Goal: Information Seeking & Learning: Learn about a topic

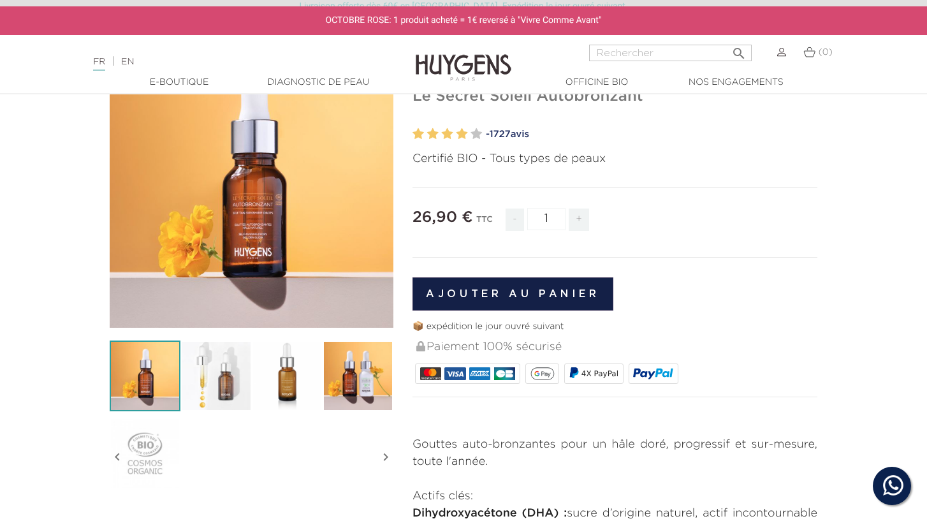
scroll to position [124, 0]
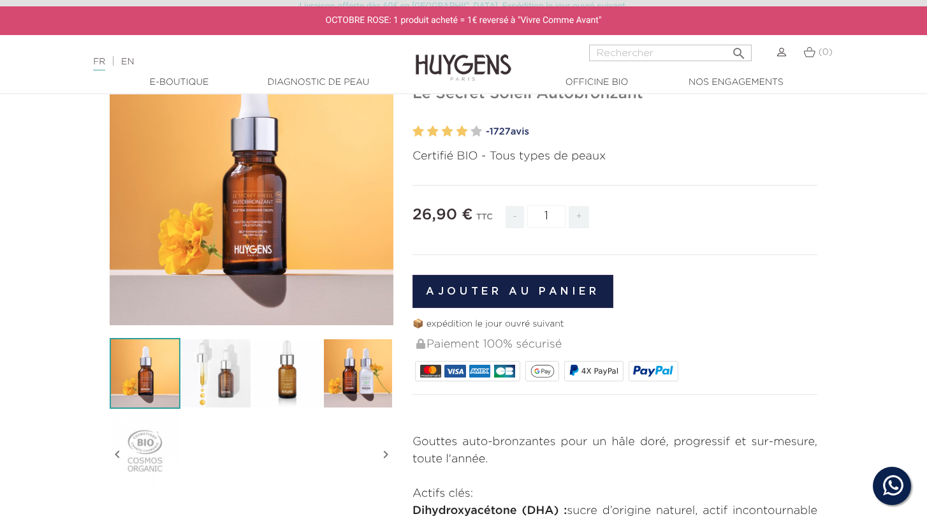
click at [517, 131] on link "- 1727 avis" at bounding box center [652, 131] width 332 height 19
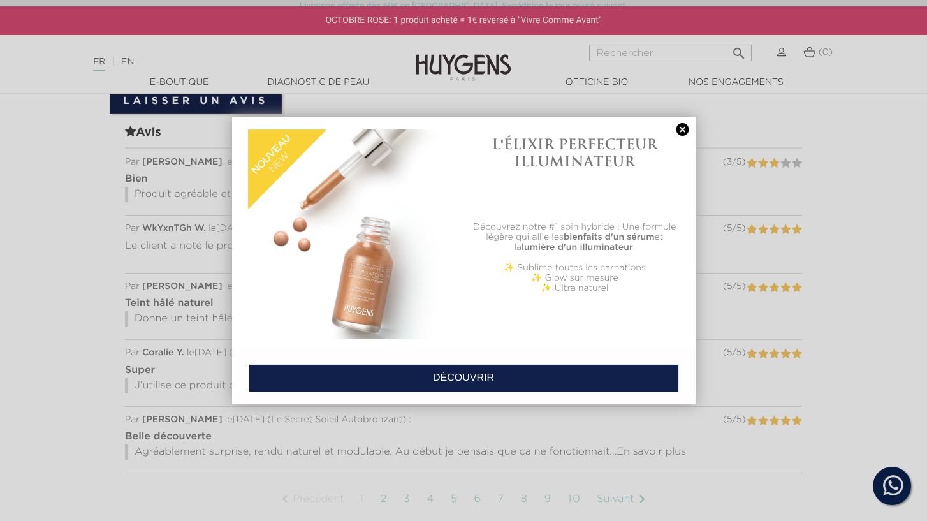
scroll to position [880, 0]
click at [677, 127] on link at bounding box center [683, 129] width 18 height 13
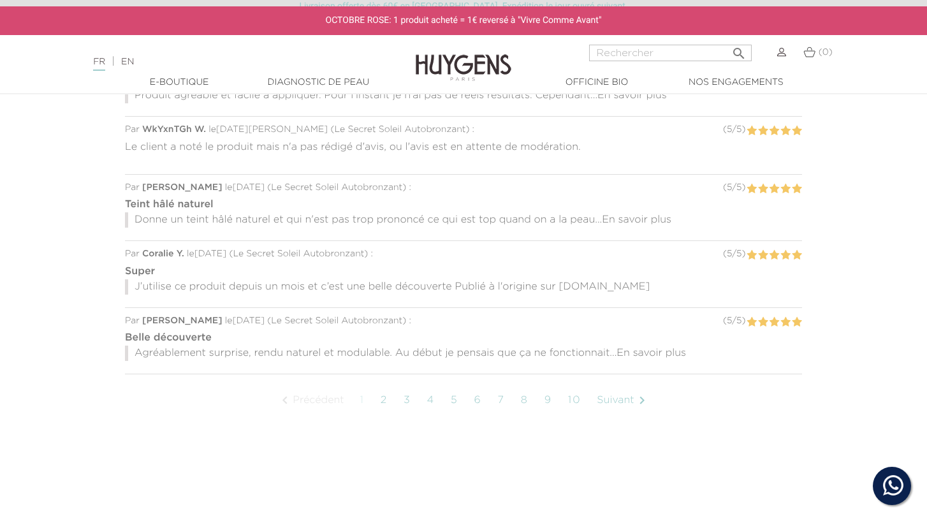
scroll to position [982, 0]
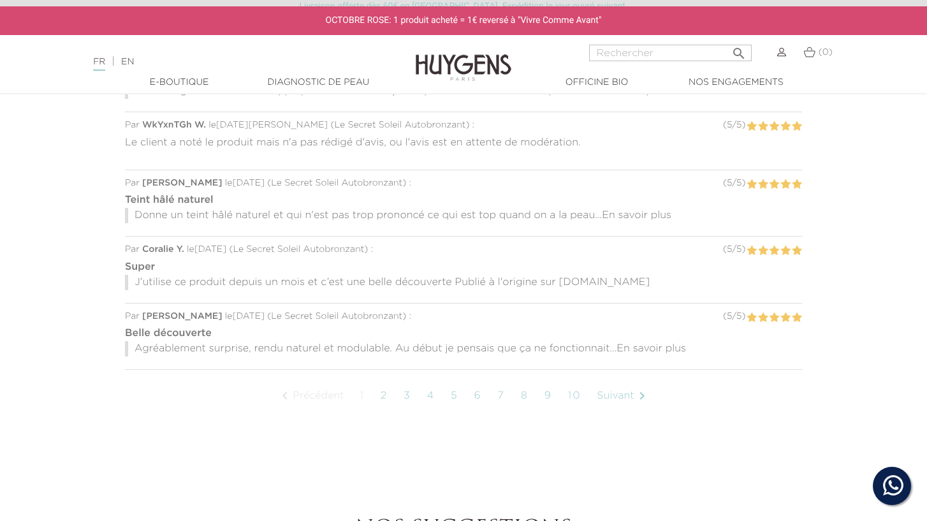
click at [619, 395] on link "Suivant " at bounding box center [623, 396] width 65 height 32
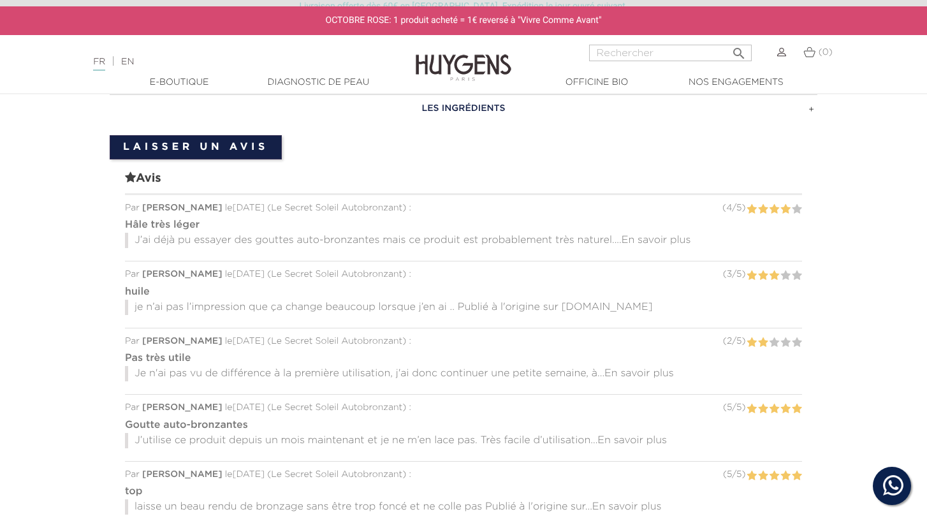
scroll to position [830, 0]
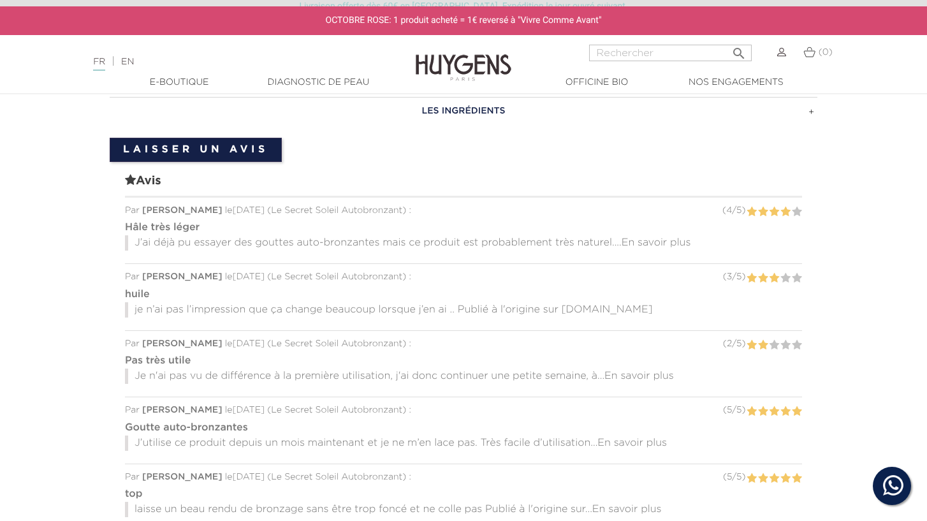
click at [635, 374] on span "En savoir plus" at bounding box center [640, 376] width 70 height 10
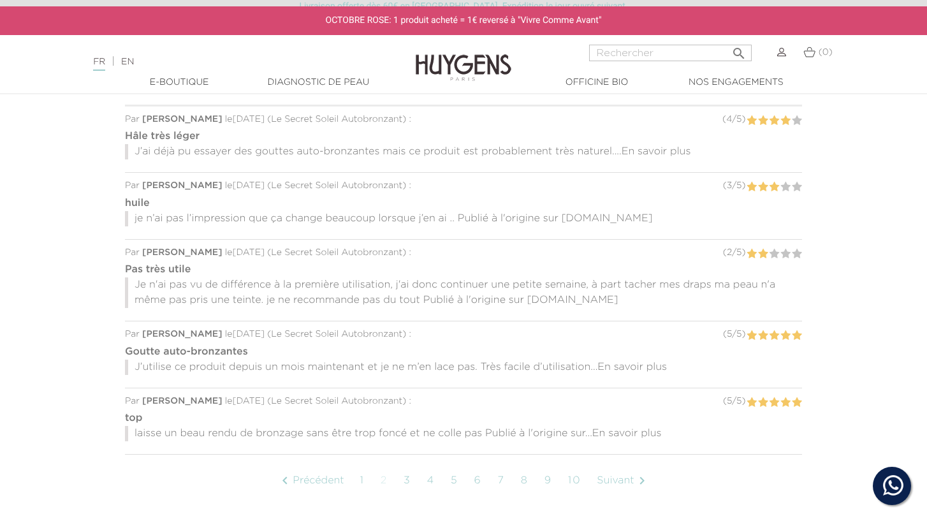
scroll to position [923, 0]
click at [627, 365] on span "En savoir plus" at bounding box center [633, 366] width 70 height 10
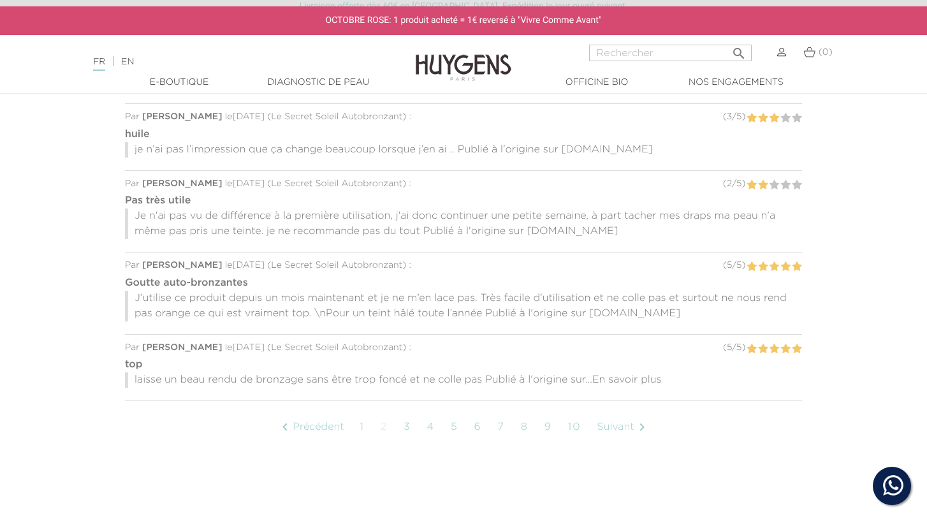
scroll to position [991, 0]
click at [626, 378] on span "En savoir plus" at bounding box center [627, 379] width 70 height 10
click at [619, 427] on link "Suivant " at bounding box center [623, 427] width 65 height 32
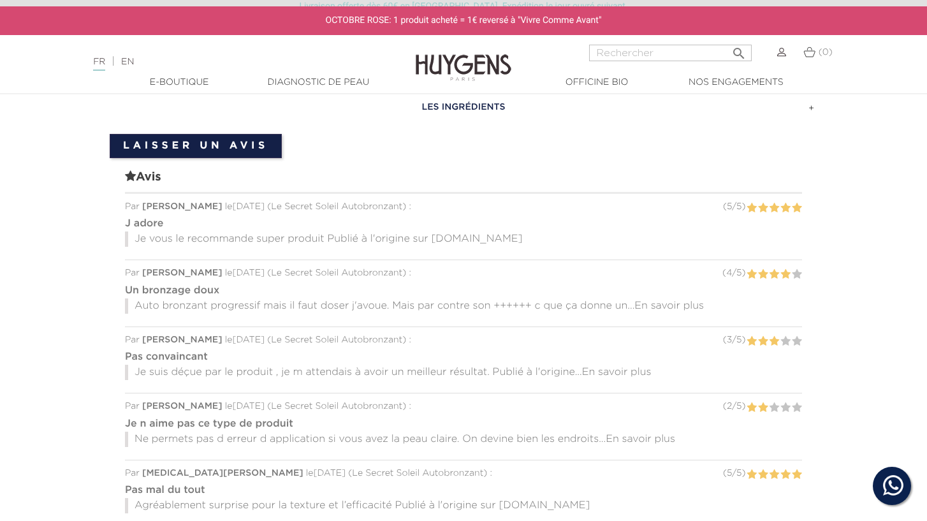
scroll to position [920, 0]
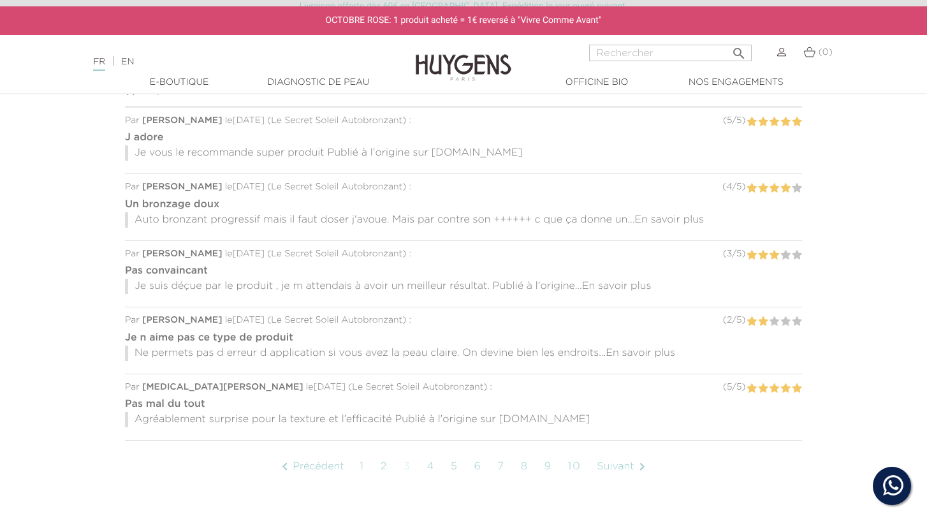
click at [619, 286] on span "En savoir plus" at bounding box center [617, 286] width 70 height 10
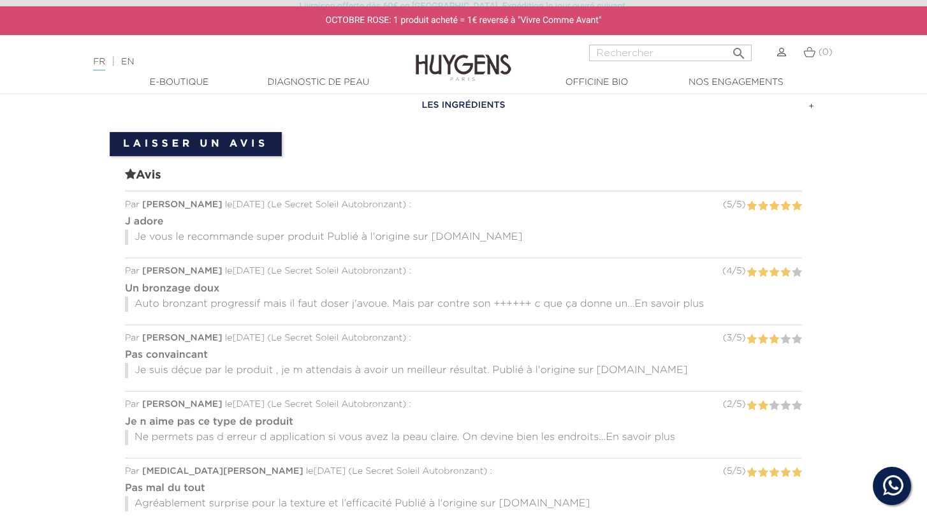
scroll to position [833, 0]
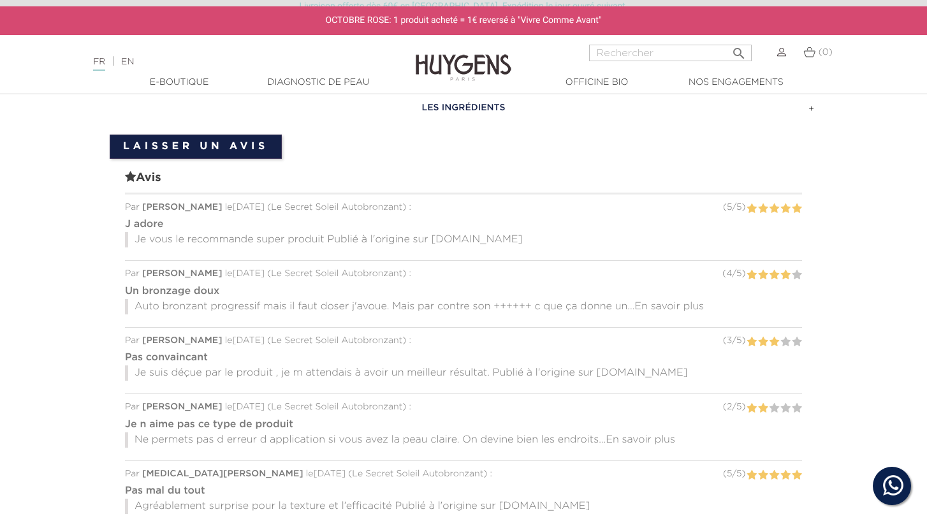
click at [654, 306] on span "En savoir plus" at bounding box center [670, 307] width 70 height 10
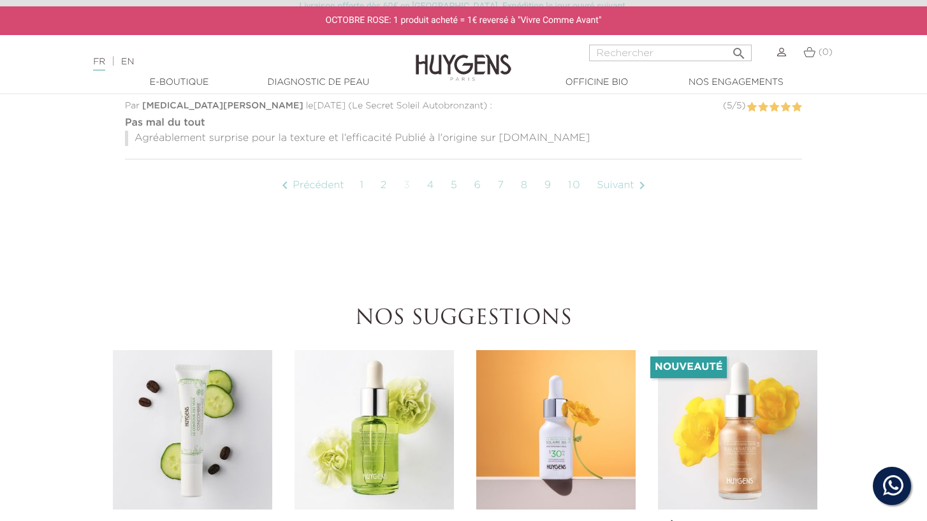
scroll to position [1219, 0]
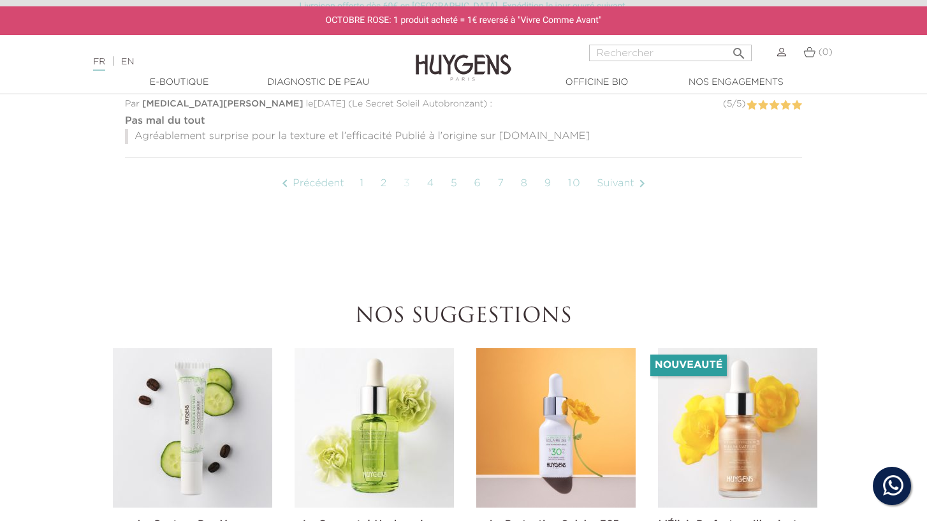
click at [619, 184] on link "Suivant " at bounding box center [623, 184] width 65 height 32
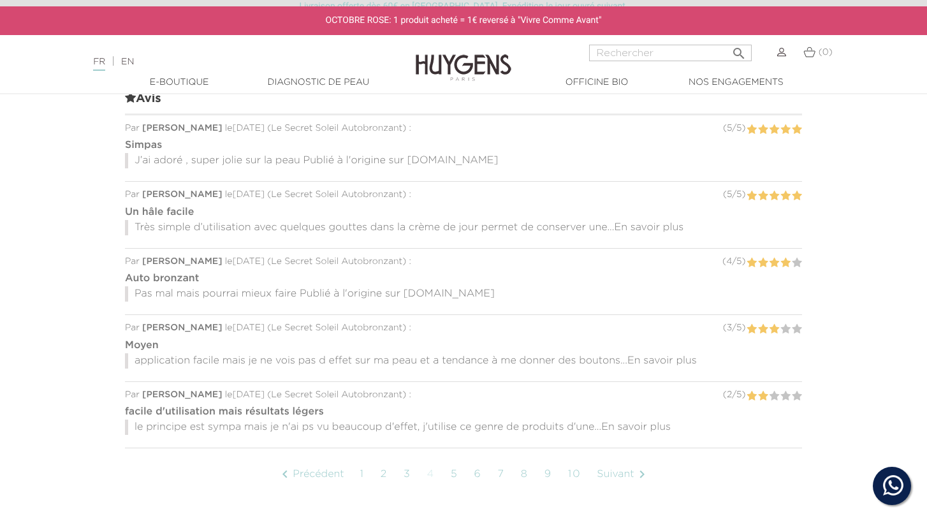
scroll to position [920, 0]
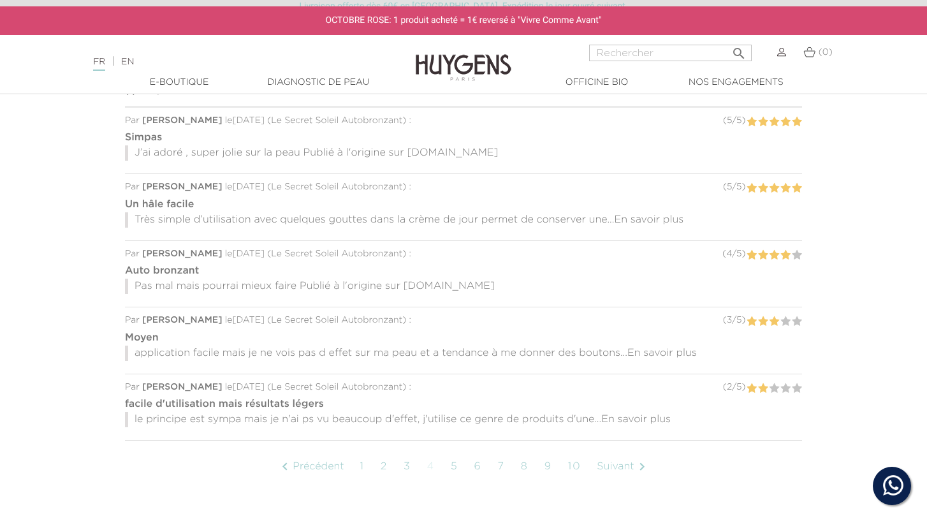
click at [633, 418] on span "En savoir plus" at bounding box center [636, 420] width 70 height 10
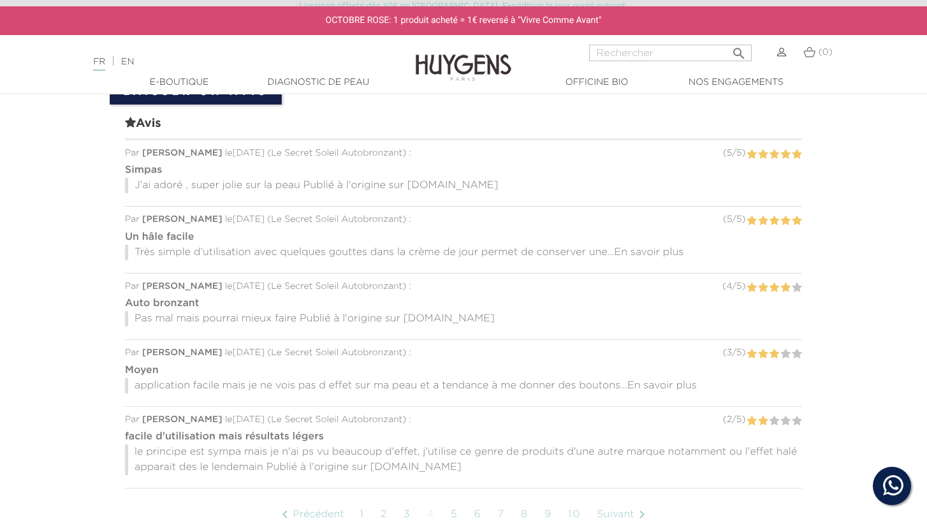
scroll to position [877, 0]
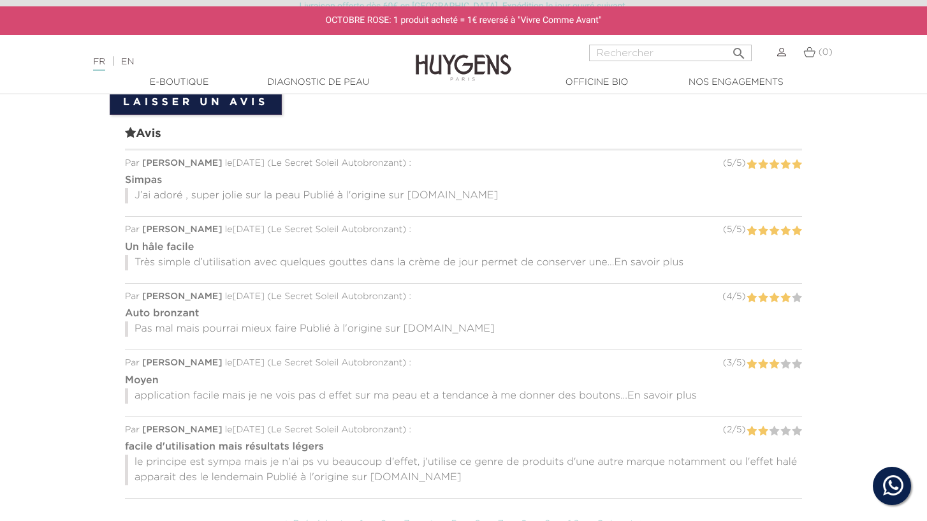
click at [656, 395] on span "En savoir plus" at bounding box center [662, 396] width 70 height 10
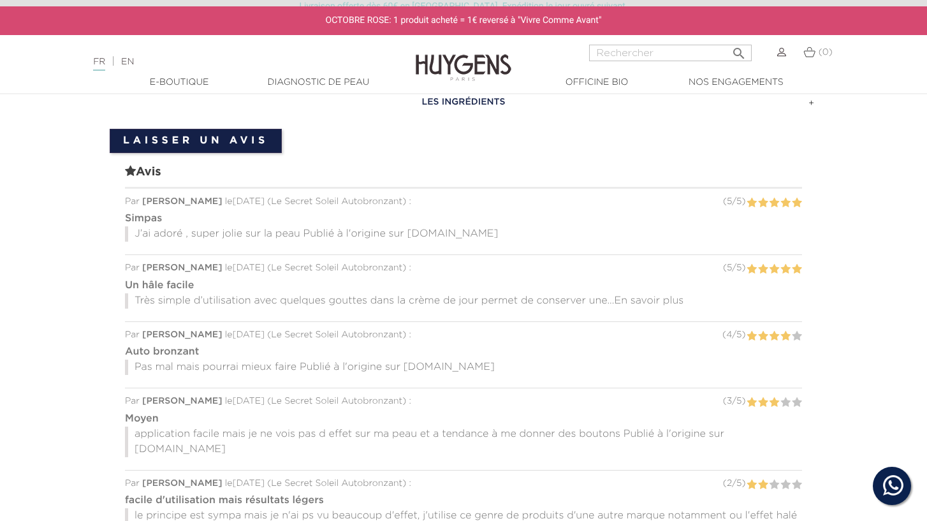
scroll to position [828, 0]
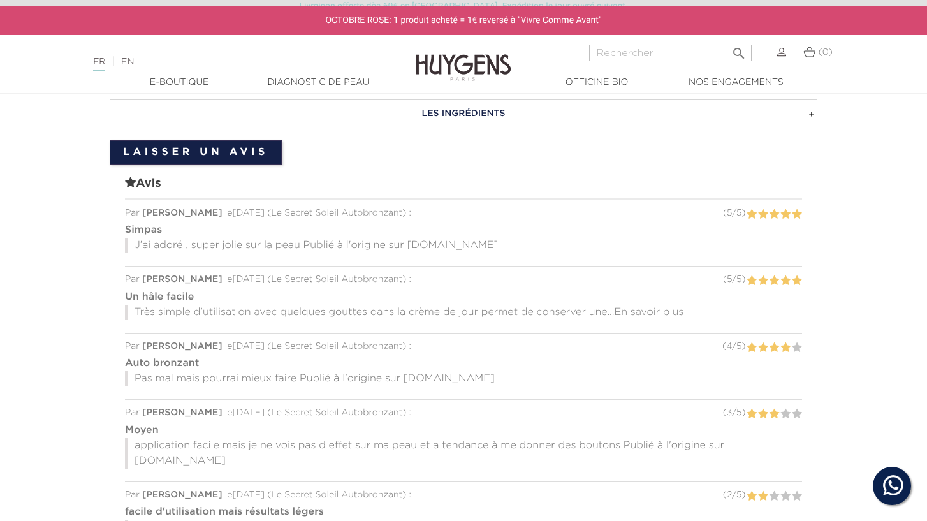
click at [659, 309] on span "En savoir plus" at bounding box center [649, 312] width 70 height 10
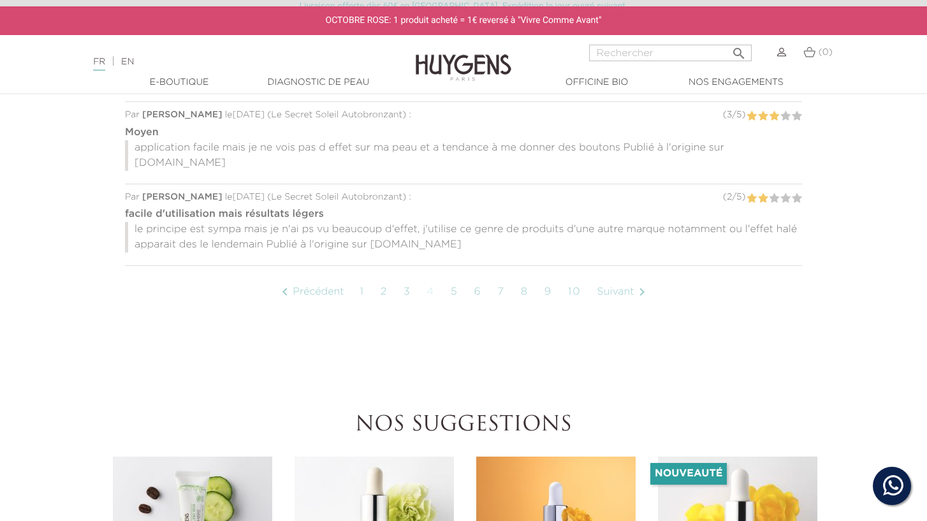
scroll to position [1144, 0]
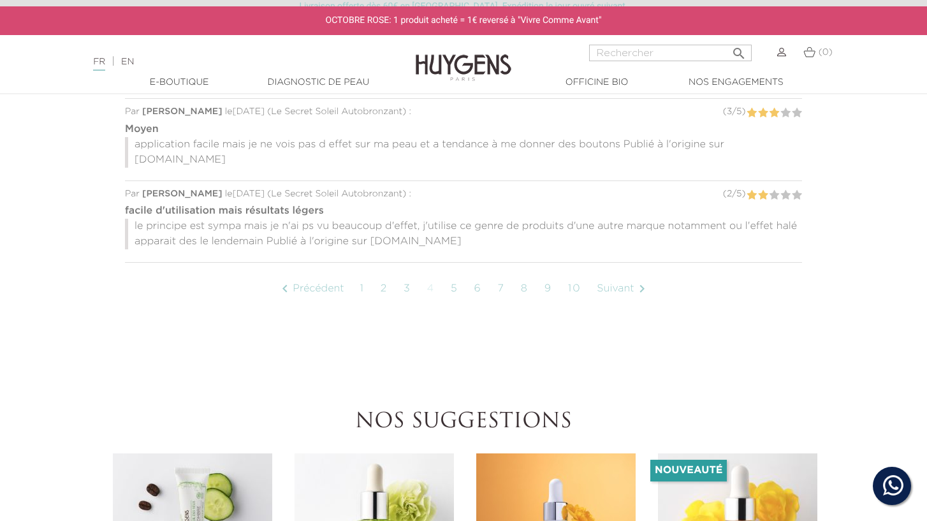
click at [624, 273] on link "Suivant " at bounding box center [623, 289] width 65 height 32
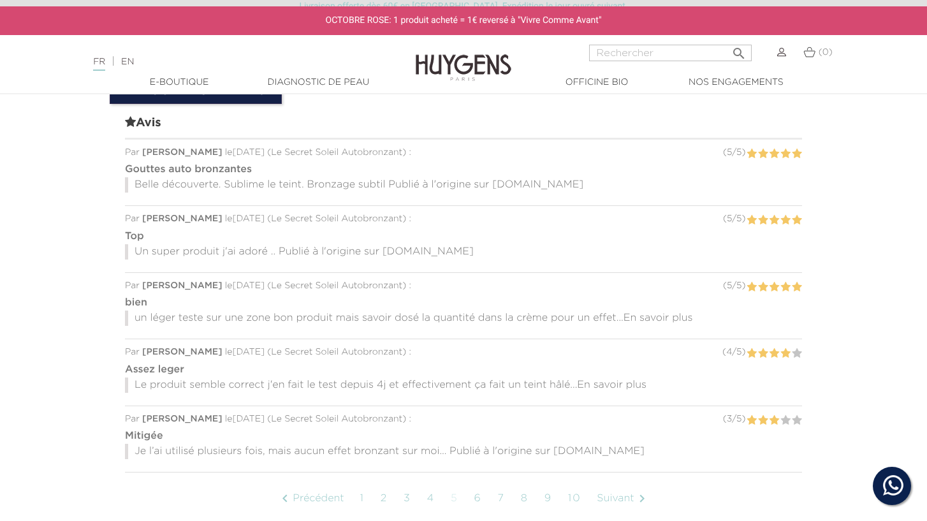
scroll to position [891, 0]
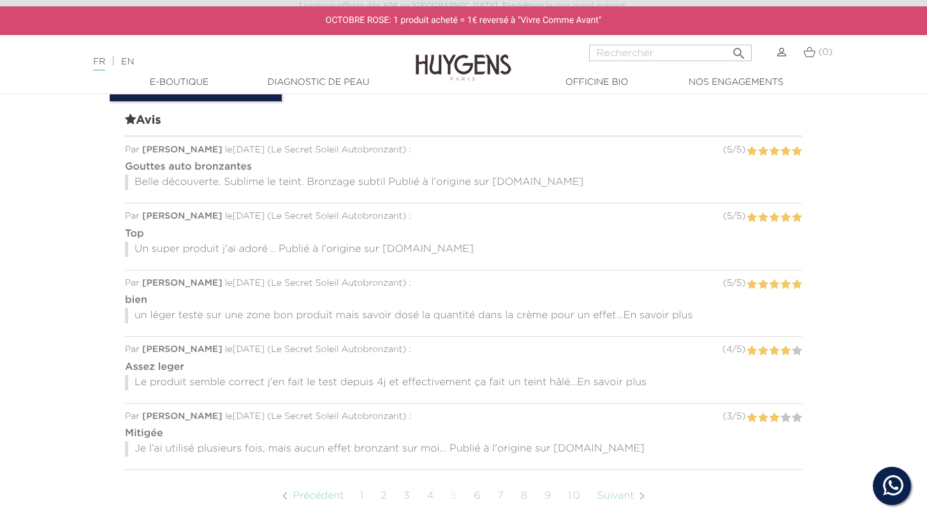
click at [643, 313] on span "En savoir plus" at bounding box center [659, 316] width 70 height 10
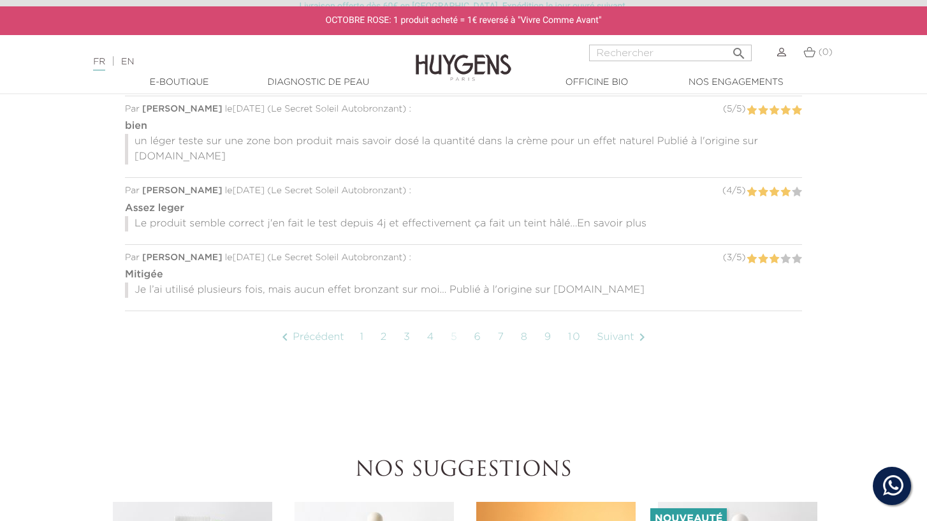
scroll to position [1069, 0]
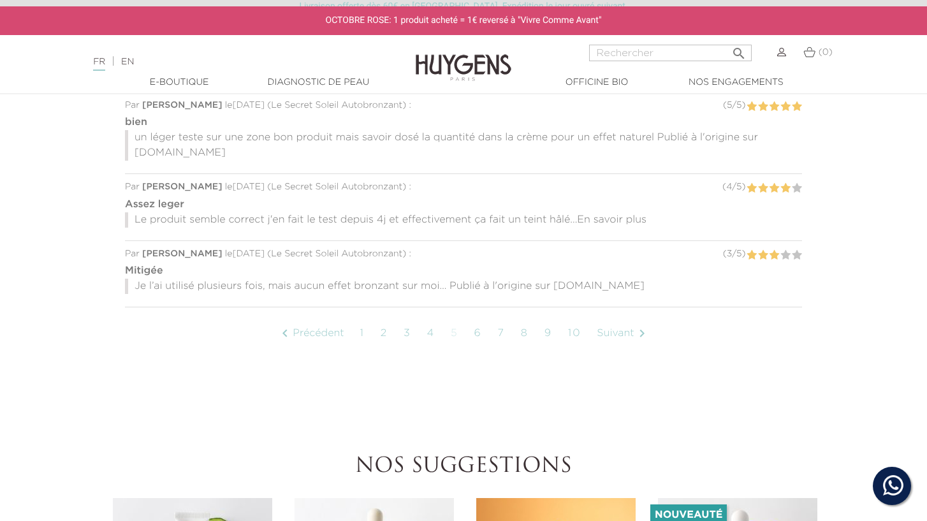
click at [626, 215] on span "En savoir plus" at bounding box center [612, 220] width 70 height 10
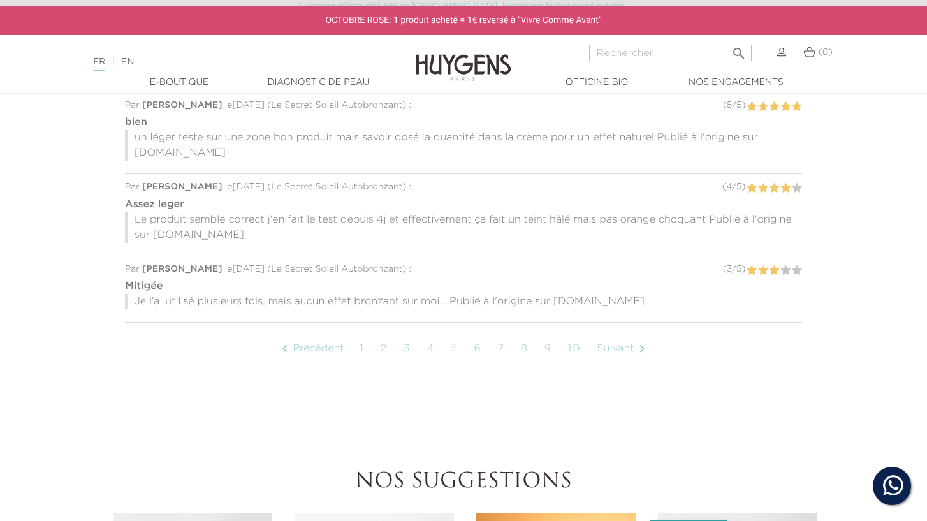
click at [623, 349] on link "Suivant " at bounding box center [623, 349] width 65 height 32
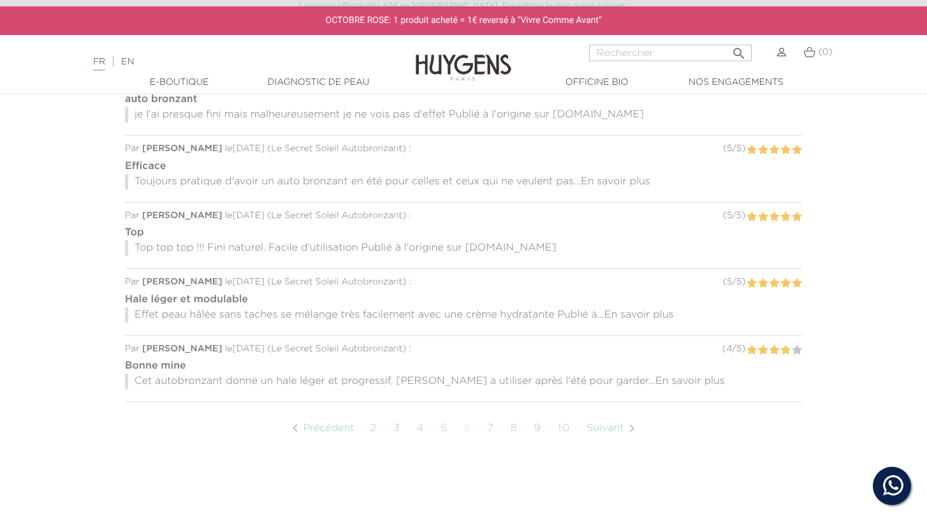
scroll to position [962, 0]
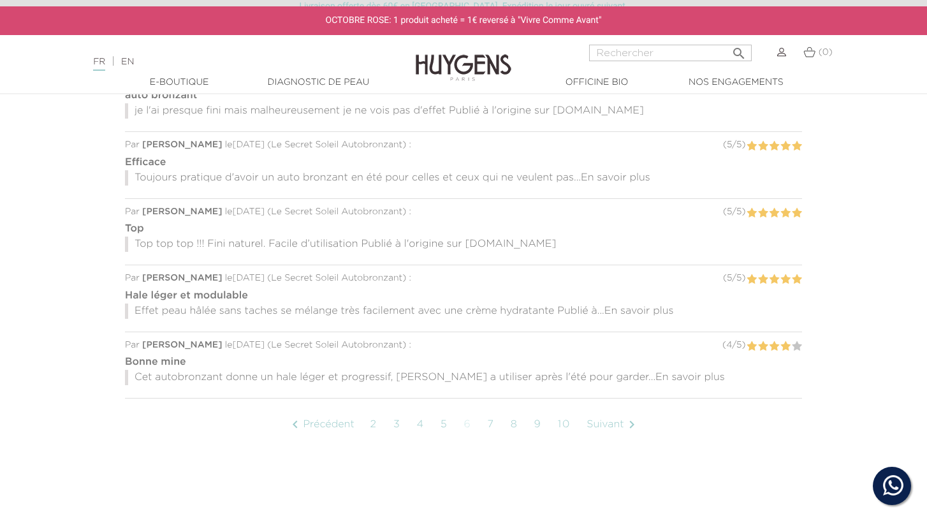
click at [656, 372] on span "En savoir plus" at bounding box center [691, 377] width 70 height 10
click at [615, 442] on link "Suivant " at bounding box center [612, 440] width 65 height 32
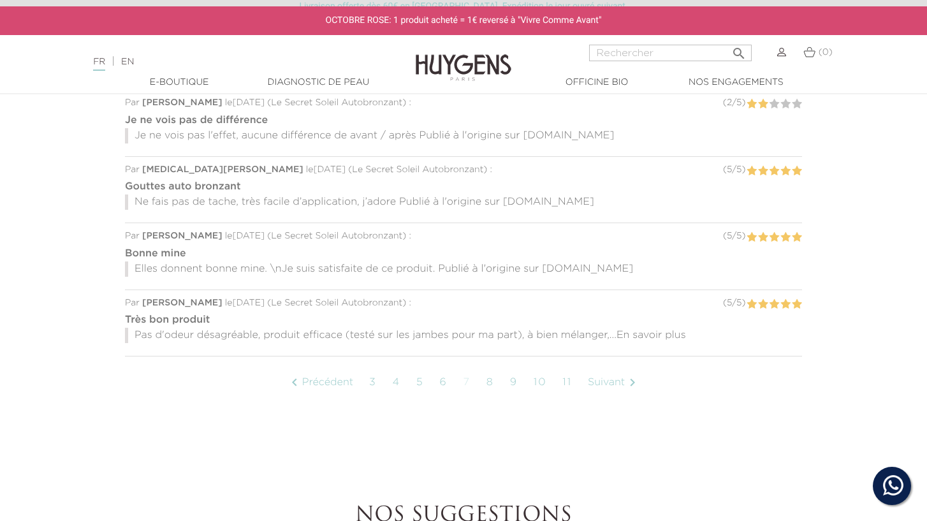
scroll to position [1008, 0]
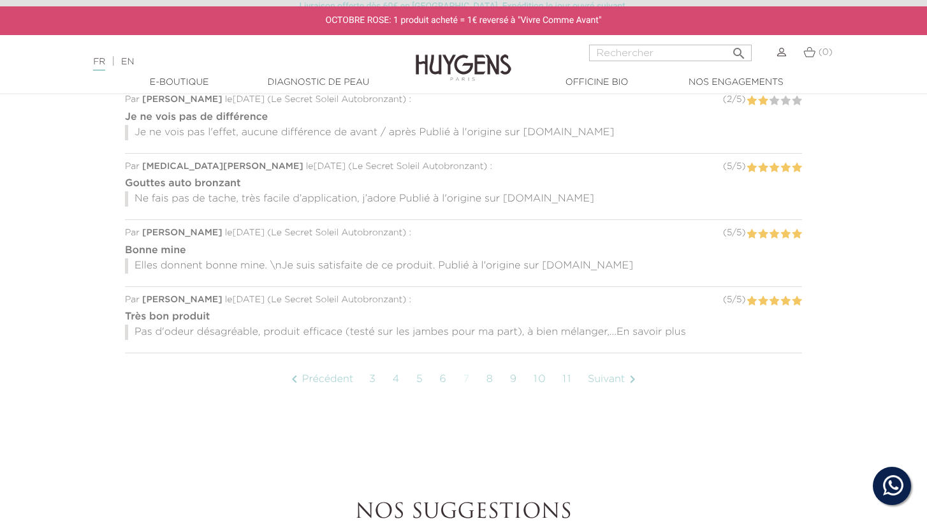
click at [611, 377] on link "Suivant " at bounding box center [614, 379] width 65 height 32
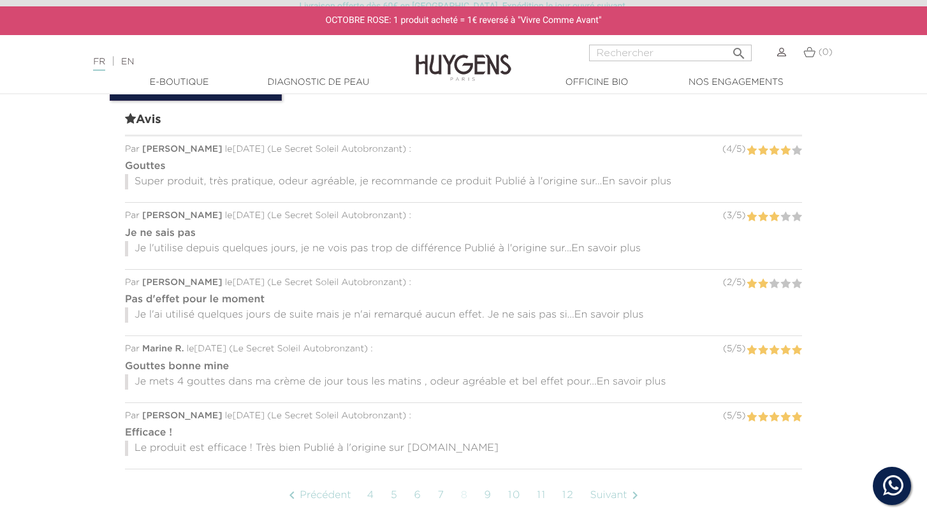
scroll to position [920, 0]
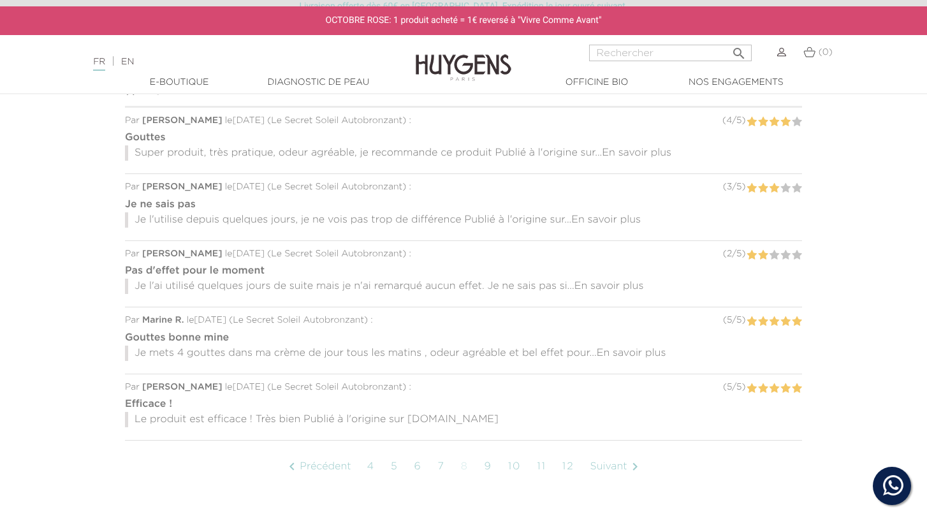
click at [633, 284] on span "En savoir plus" at bounding box center [610, 286] width 70 height 10
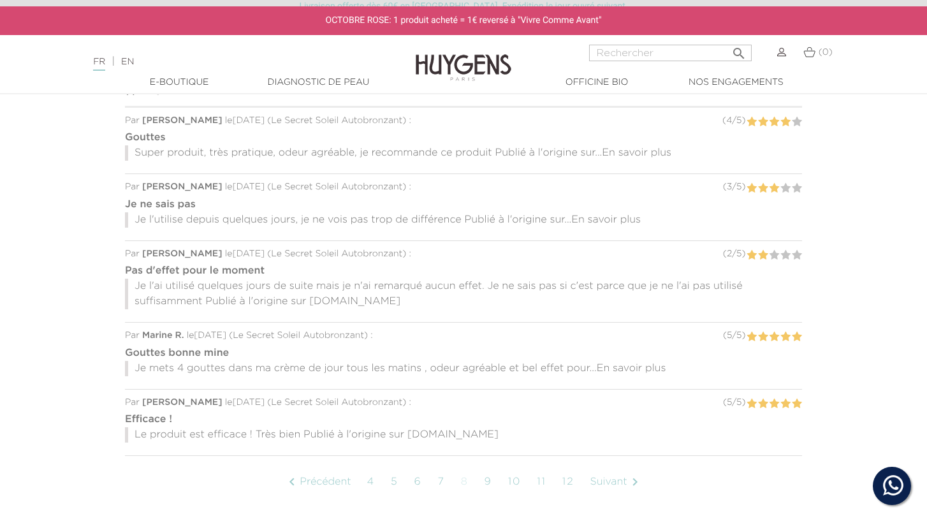
click at [638, 367] on span "En savoir plus" at bounding box center [632, 368] width 70 height 10
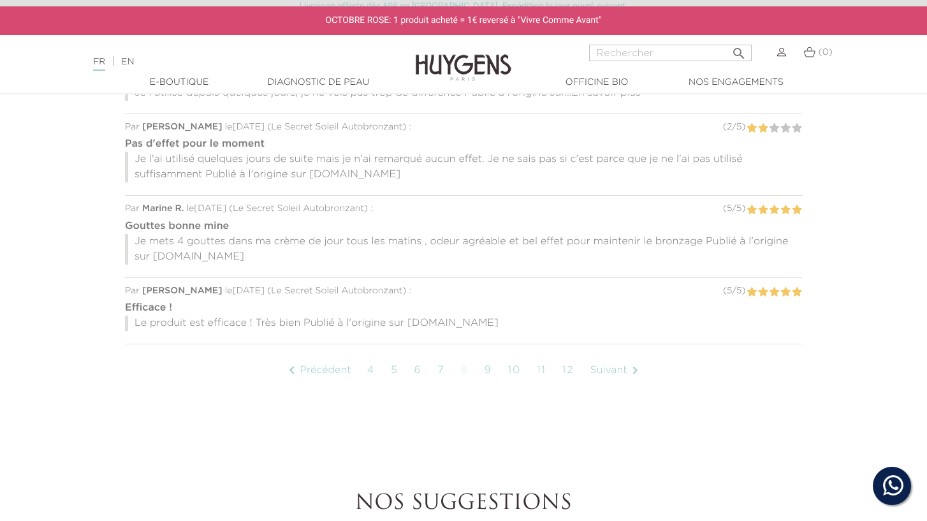
scroll to position [1049, 0]
click at [620, 367] on link "Suivant " at bounding box center [615, 369] width 65 height 32
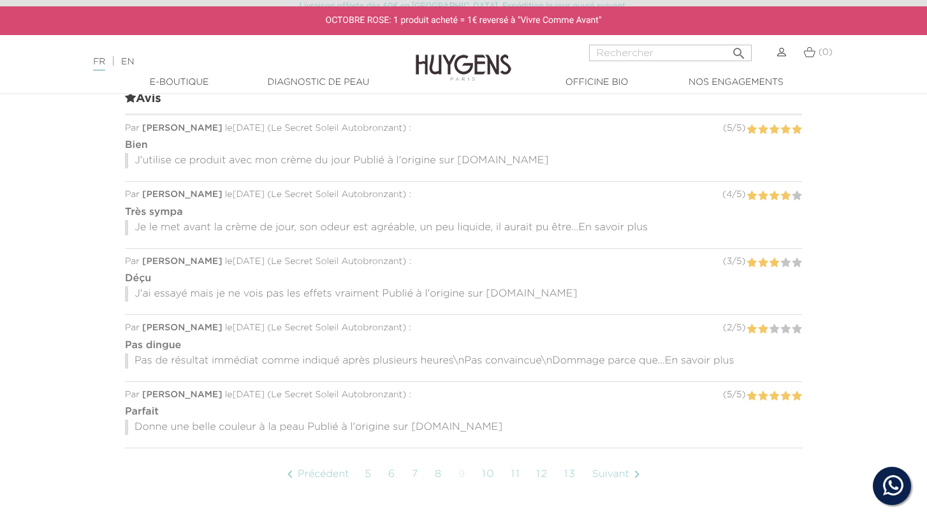
scroll to position [920, 0]
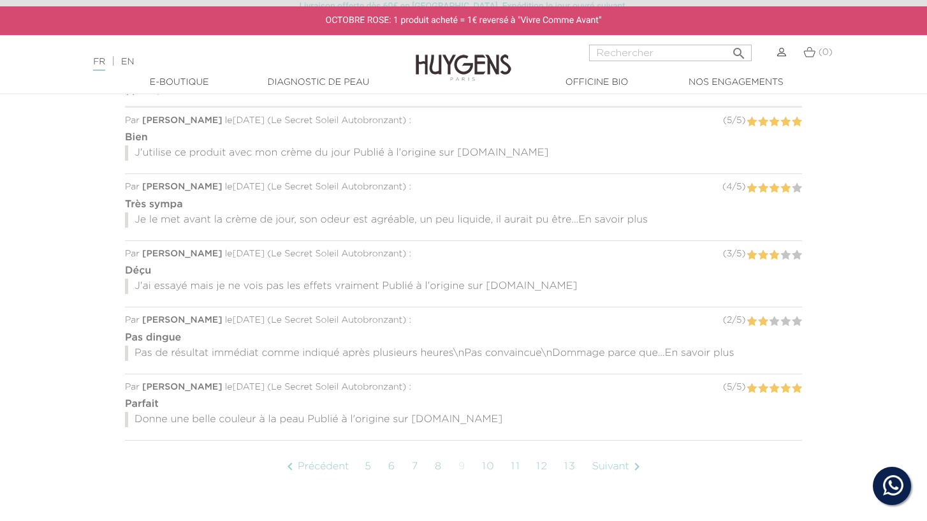
click at [687, 351] on span "En savoir plus" at bounding box center [700, 353] width 70 height 10
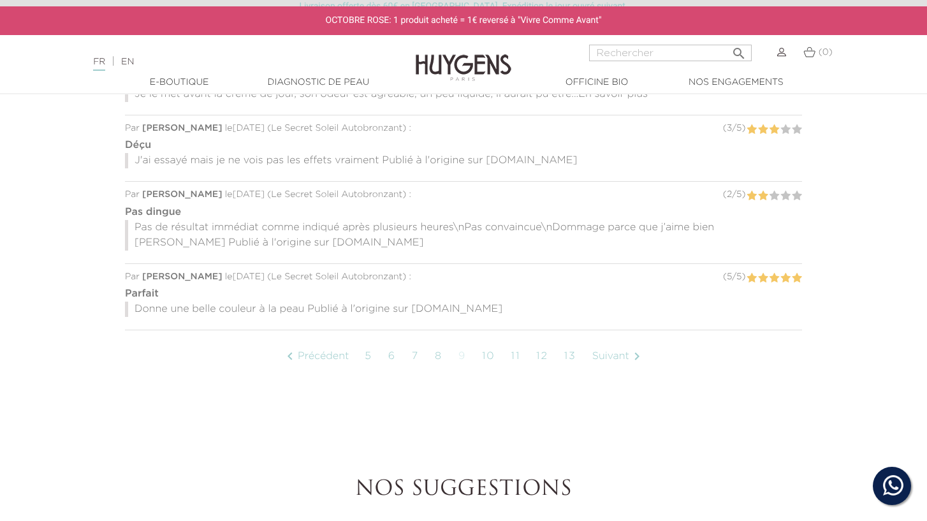
scroll to position [1084, 0]
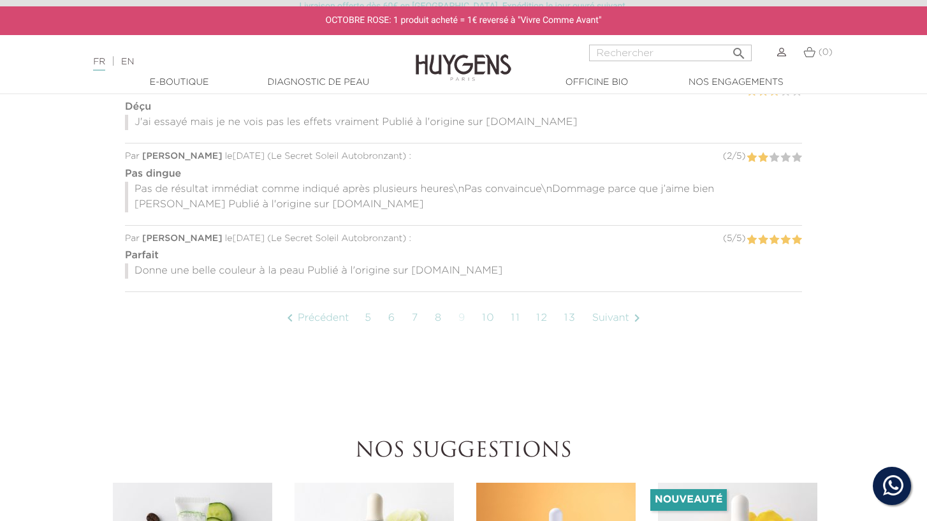
click at [613, 318] on link "Suivant " at bounding box center [618, 318] width 65 height 32
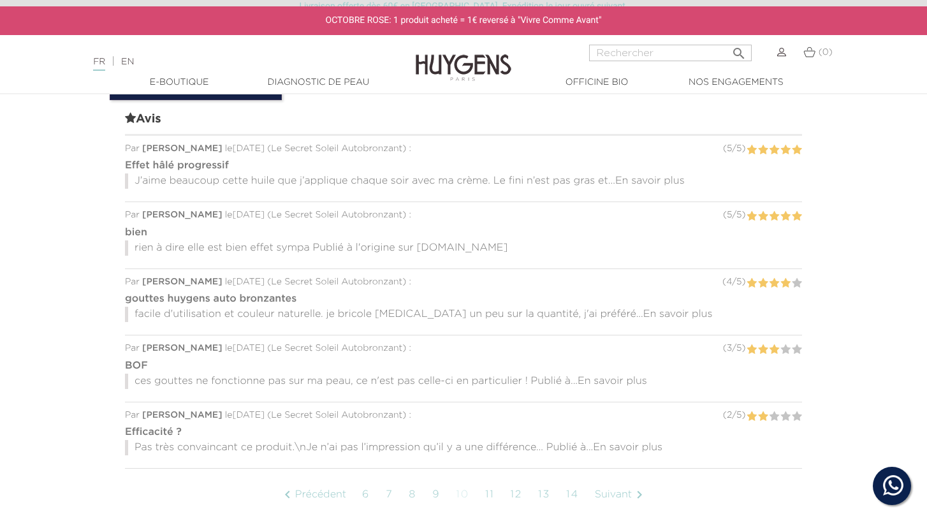
scroll to position [920, 0]
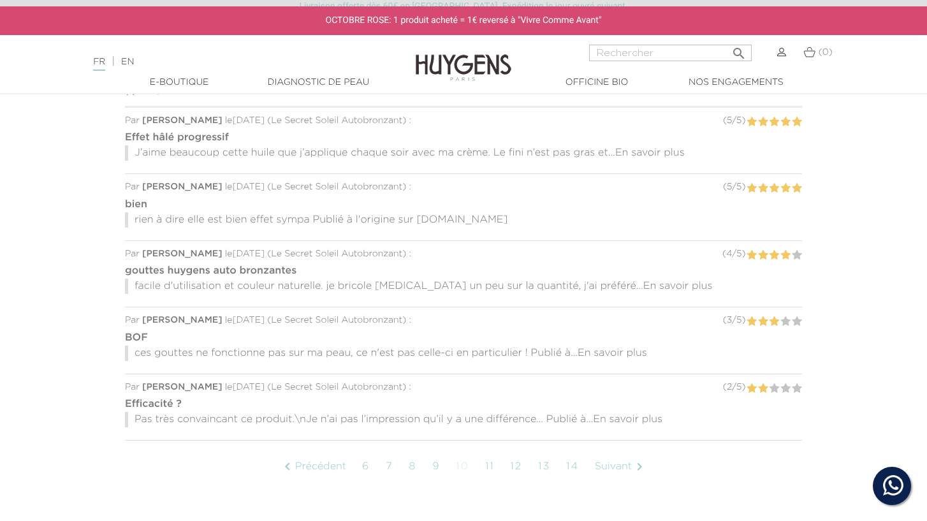
click at [624, 356] on span "En savoir plus" at bounding box center [613, 353] width 70 height 10
click at [633, 420] on span "En savoir plus" at bounding box center [628, 420] width 70 height 10
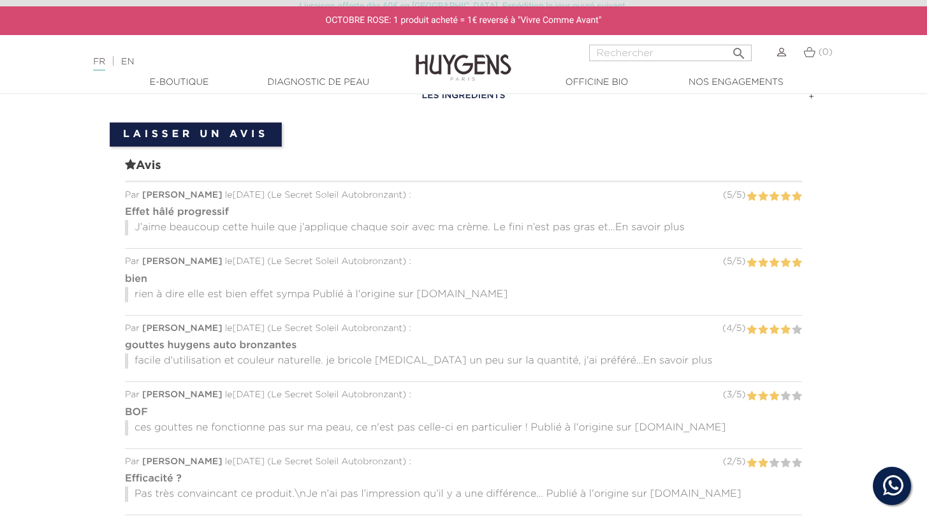
scroll to position [841, 0]
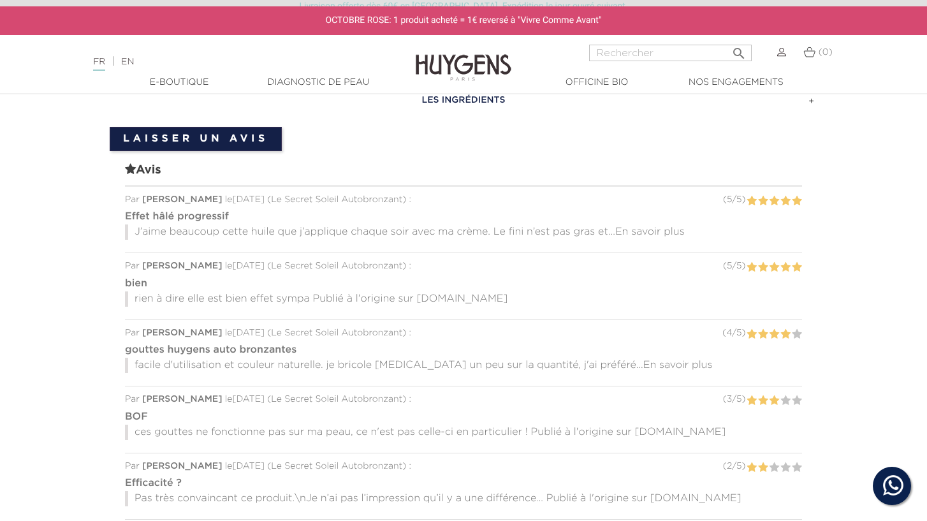
click at [664, 228] on span "En savoir plus" at bounding box center [650, 232] width 70 height 10
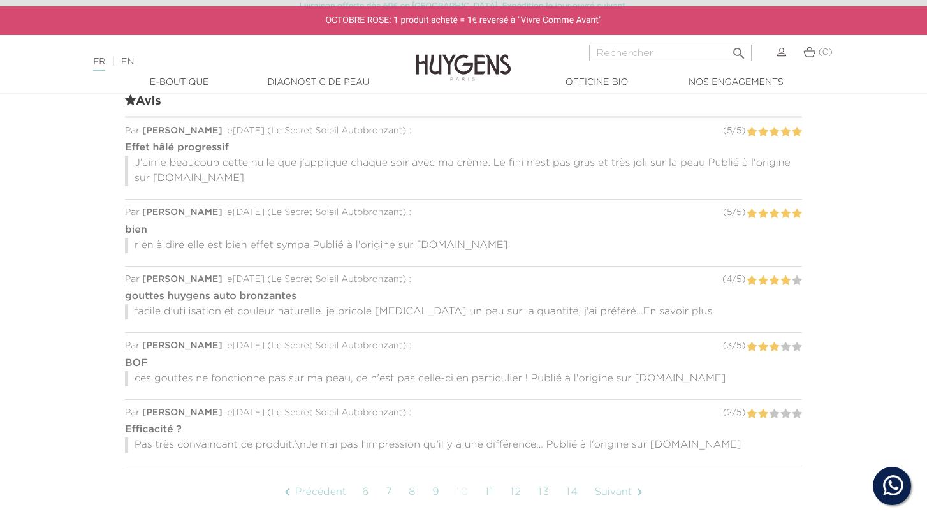
scroll to position [951, 0]
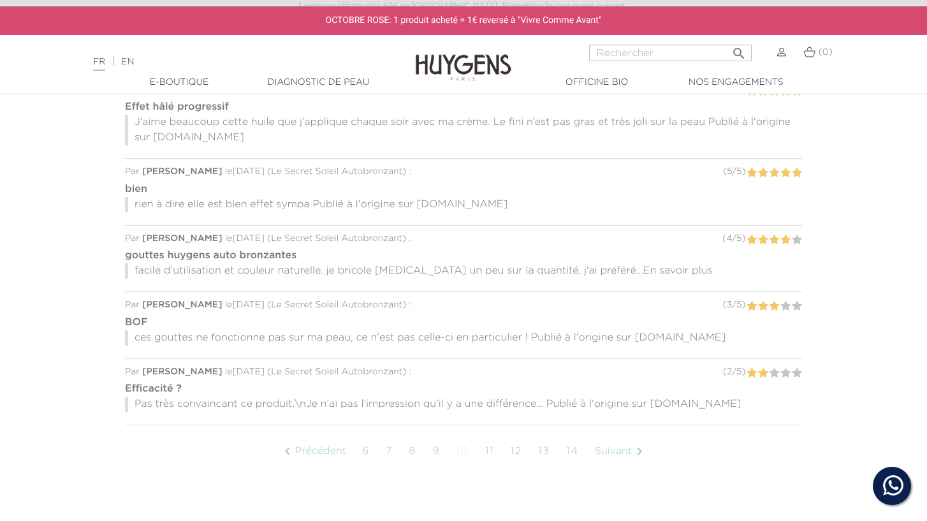
click at [643, 266] on span "En savoir plus" at bounding box center [678, 271] width 70 height 10
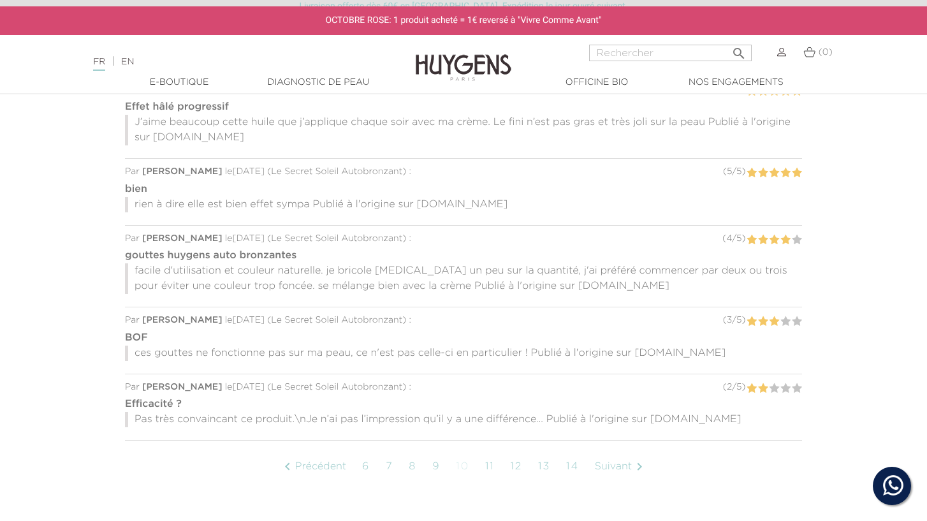
click at [623, 467] on link "Suivant " at bounding box center [621, 467] width 65 height 32
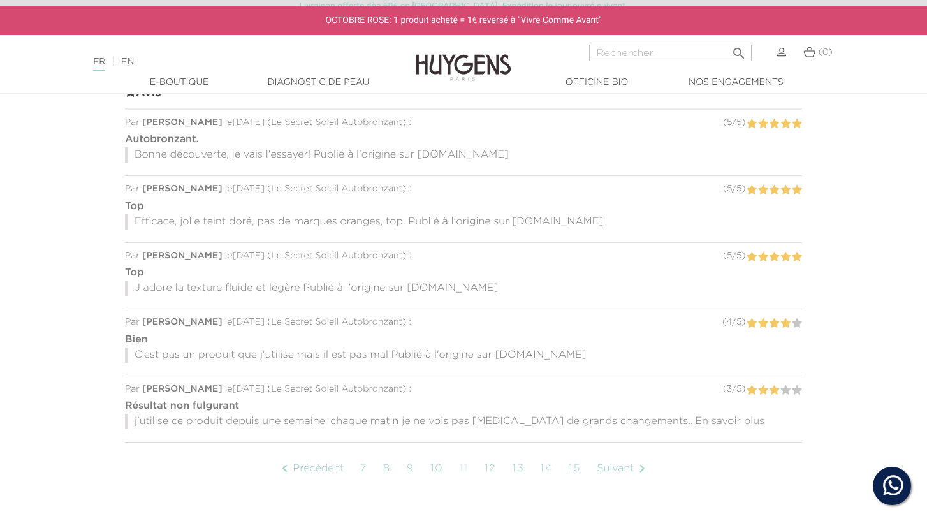
scroll to position [920, 0]
click at [695, 417] on span "En savoir plus" at bounding box center [730, 420] width 70 height 10
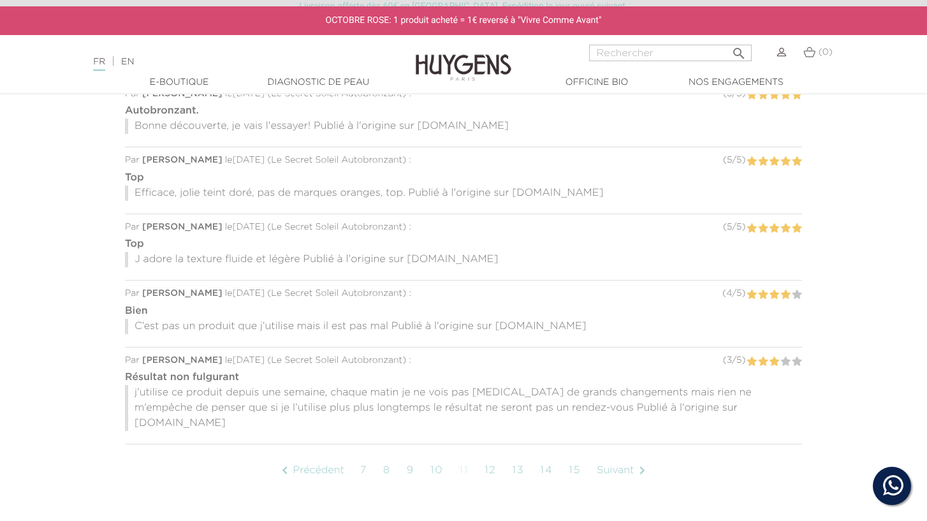
scroll to position [968, 0]
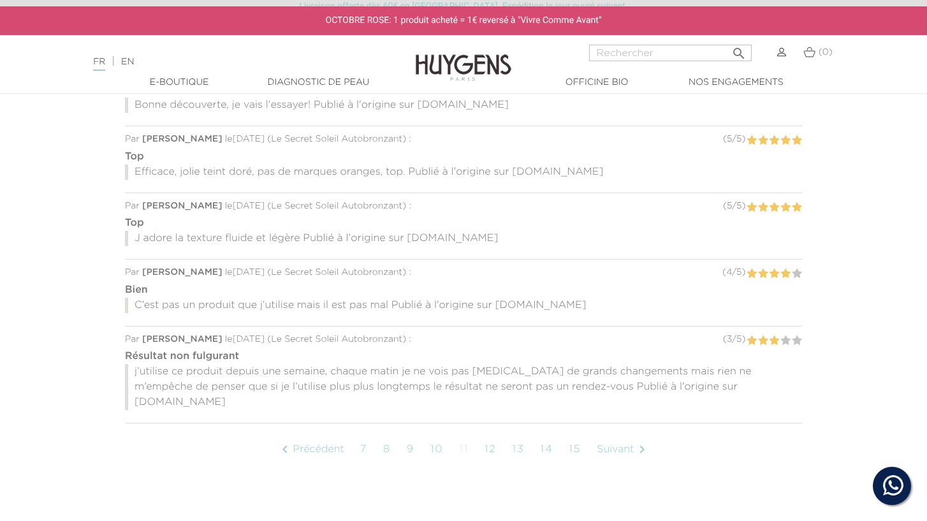
click at [624, 437] on link "Suivant " at bounding box center [623, 450] width 65 height 32
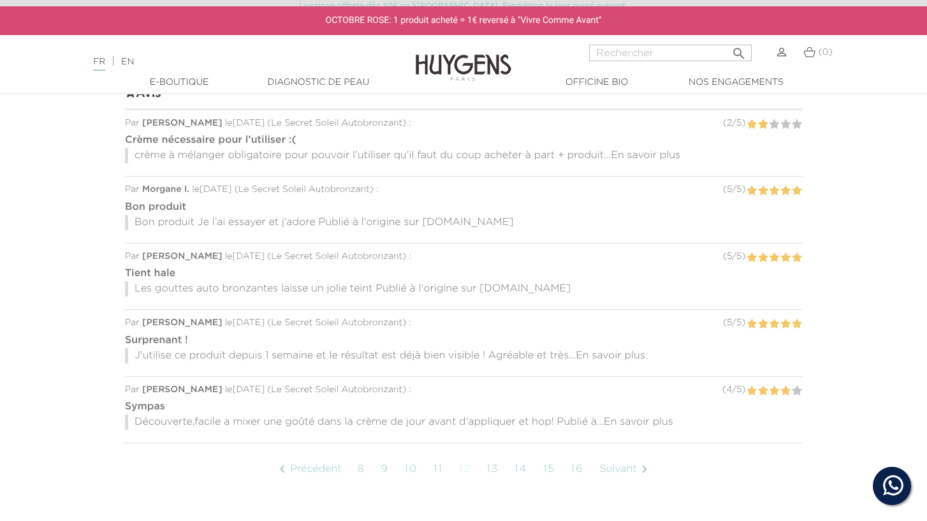
scroll to position [920, 0]
click at [626, 353] on span "En savoir plus" at bounding box center [611, 353] width 70 height 10
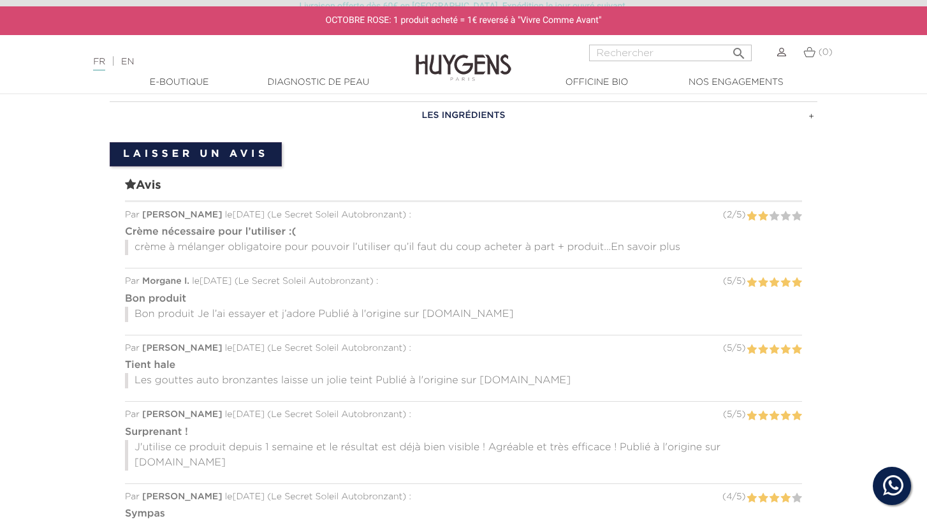
scroll to position [842, 0]
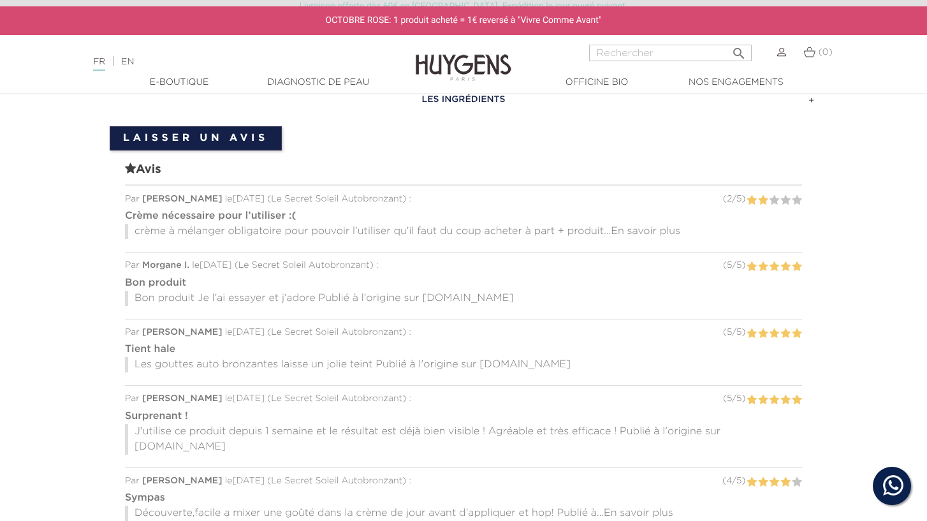
click at [656, 230] on span "En savoir plus" at bounding box center [646, 231] width 70 height 10
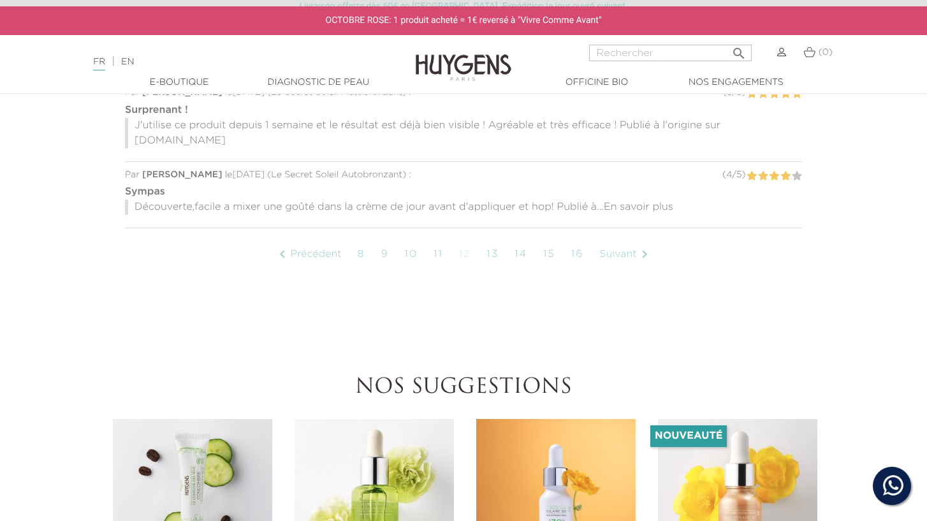
scroll to position [1167, 0]
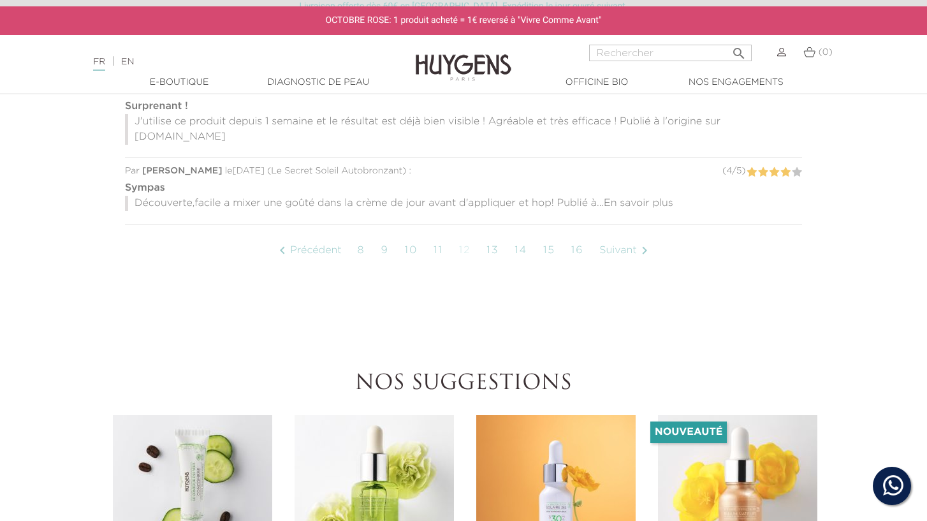
click at [626, 235] on link "Suivant " at bounding box center [625, 251] width 65 height 32
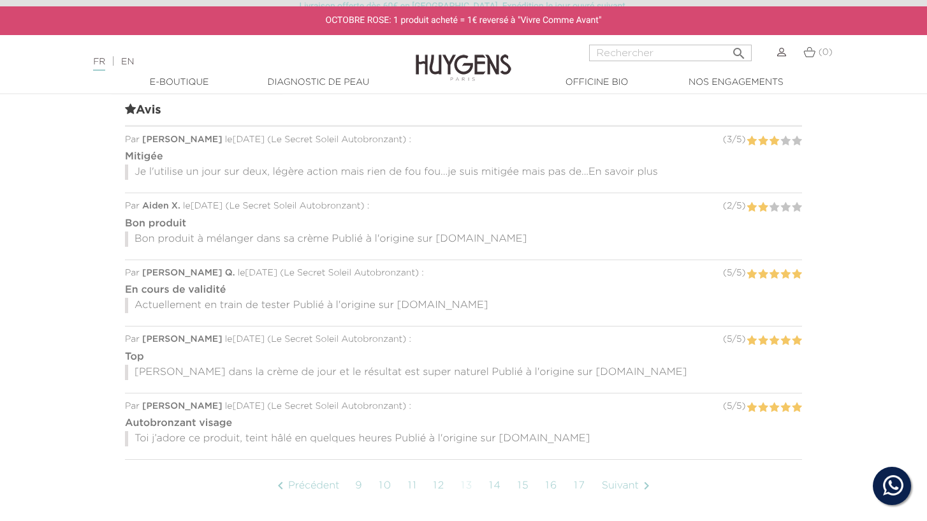
scroll to position [920, 0]
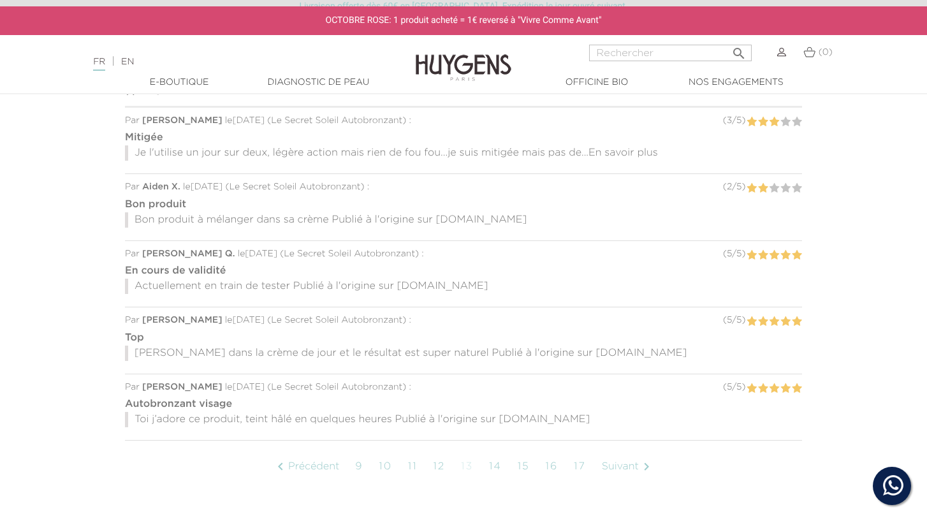
click at [627, 152] on span "En savoir plus" at bounding box center [624, 153] width 70 height 10
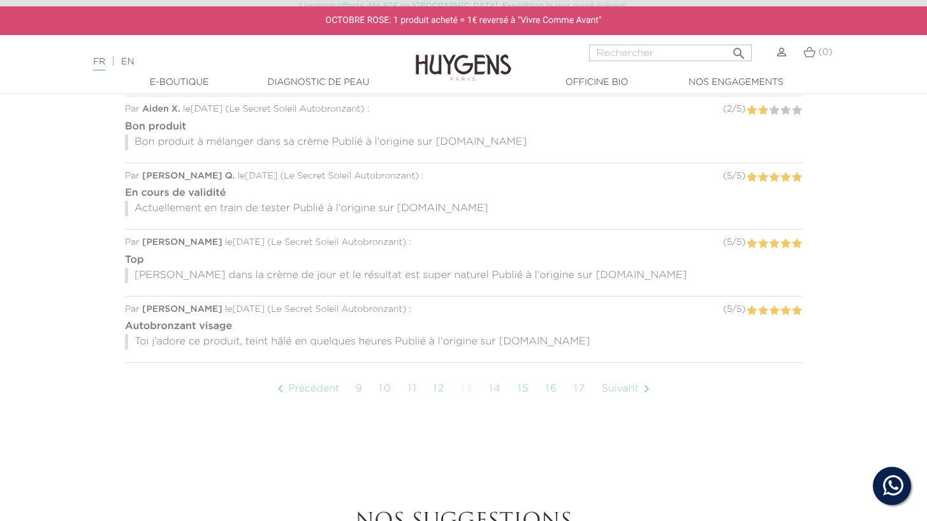
scroll to position [1015, 0]
click at [632, 385] on link "Suivant " at bounding box center [628, 387] width 65 height 32
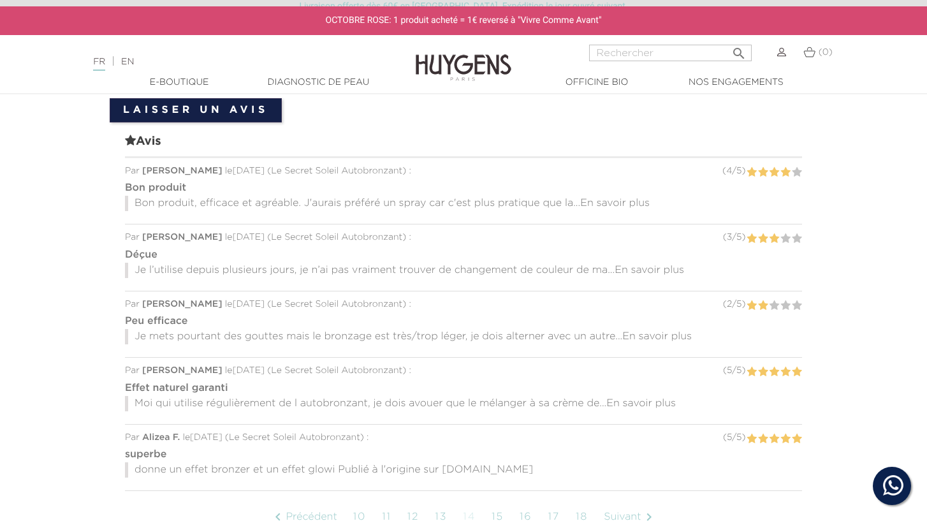
scroll to position [867, 0]
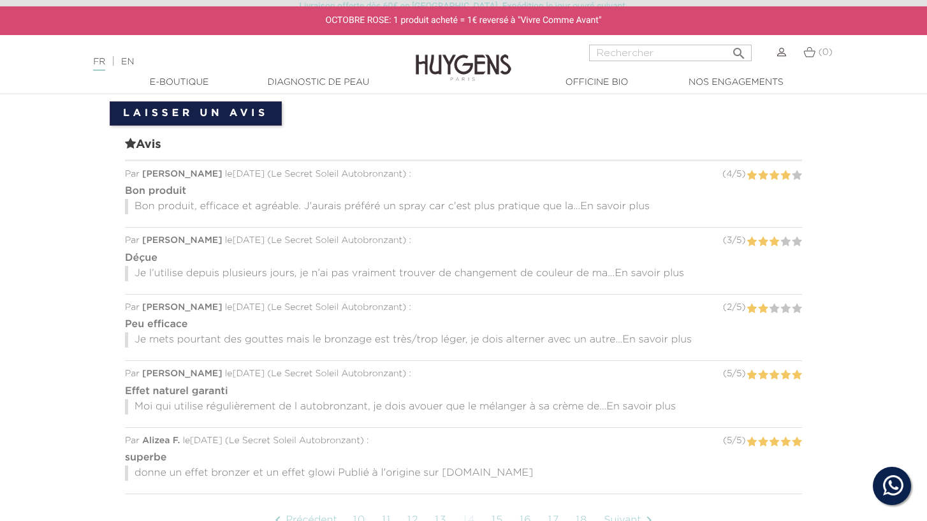
click at [638, 402] on span "En savoir plus" at bounding box center [641, 407] width 70 height 10
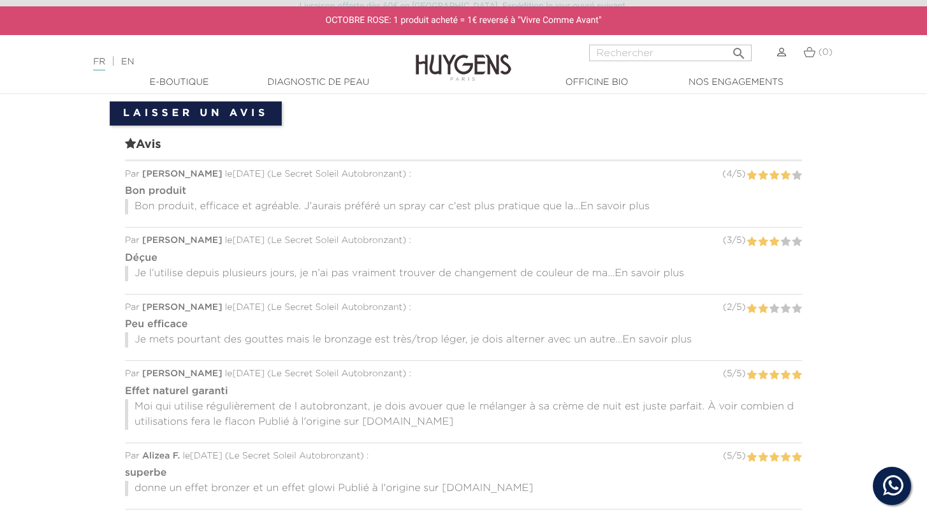
click at [648, 274] on span "En savoir plus" at bounding box center [650, 273] width 70 height 10
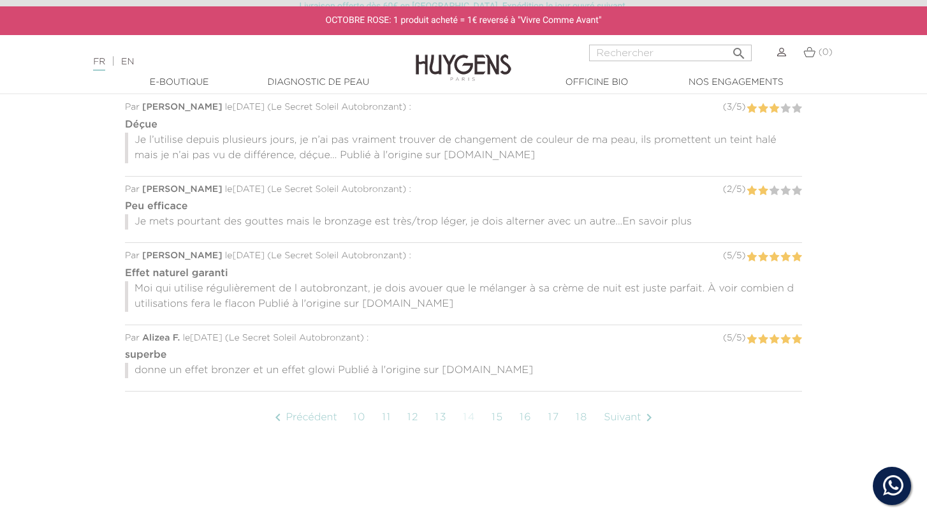
scroll to position [1001, 0]
click at [624, 416] on link "Suivant " at bounding box center [630, 416] width 65 height 32
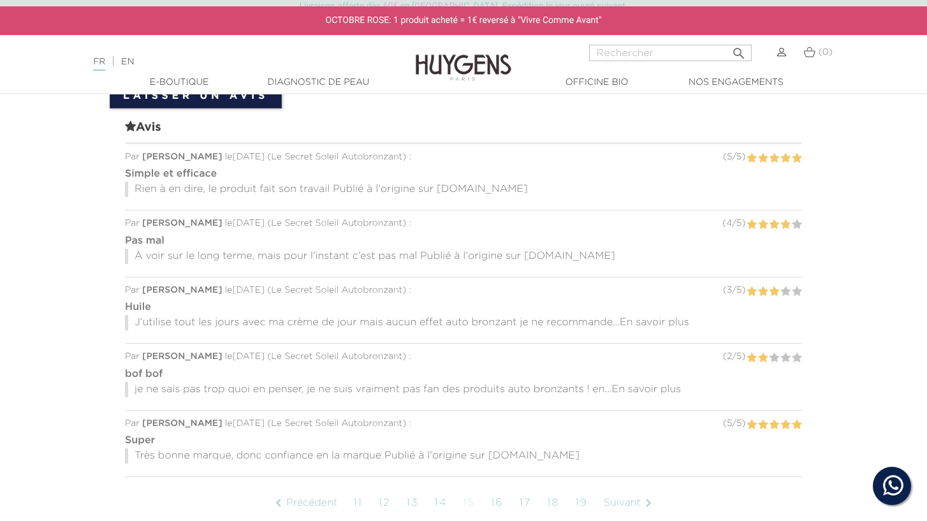
scroll to position [920, 0]
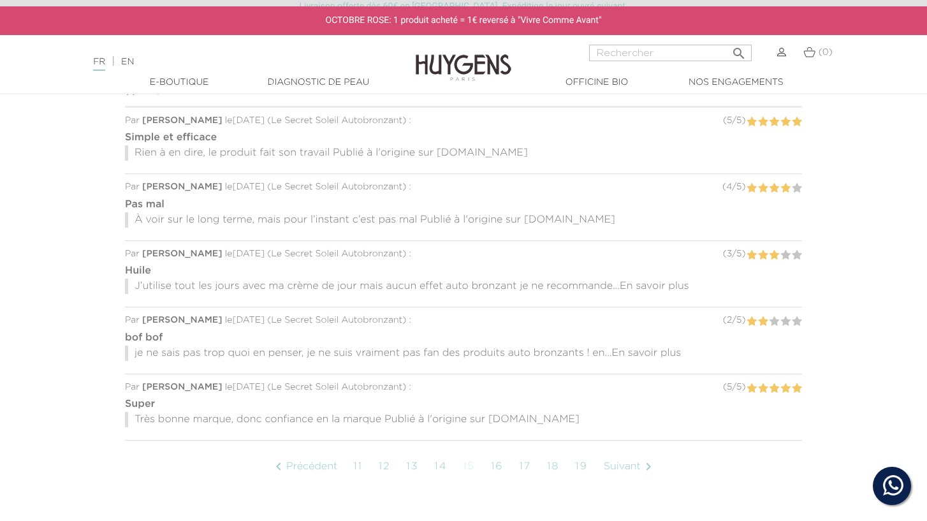
click at [664, 288] on span "En savoir plus" at bounding box center [655, 286] width 70 height 10
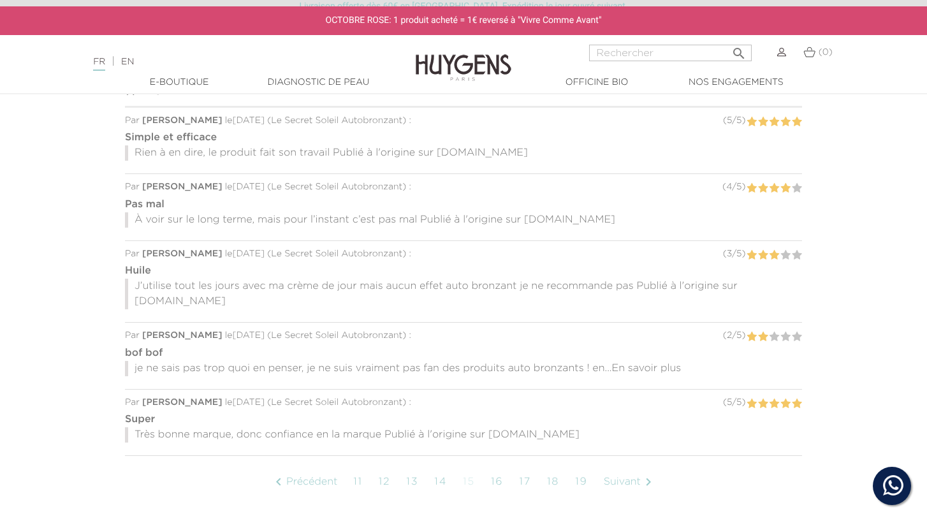
click at [620, 466] on link "Suivant " at bounding box center [630, 482] width 65 height 32
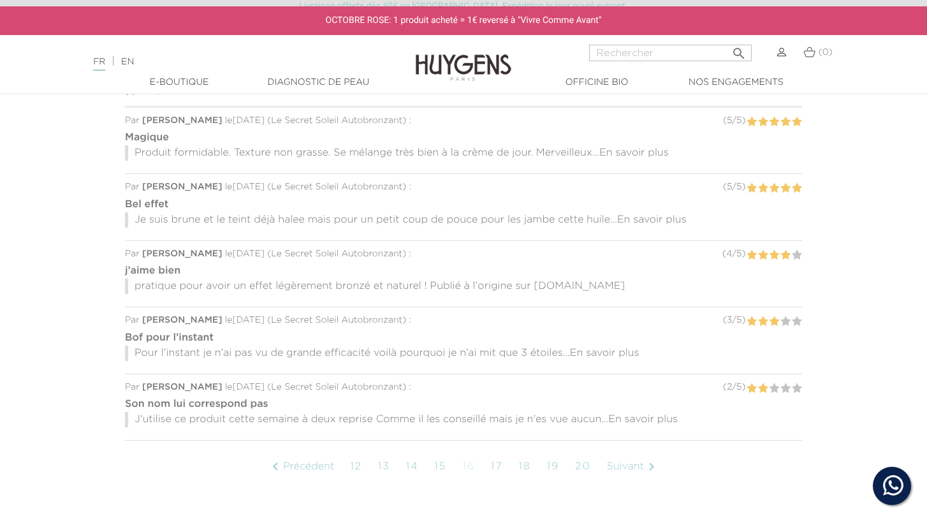
scroll to position [913, 0]
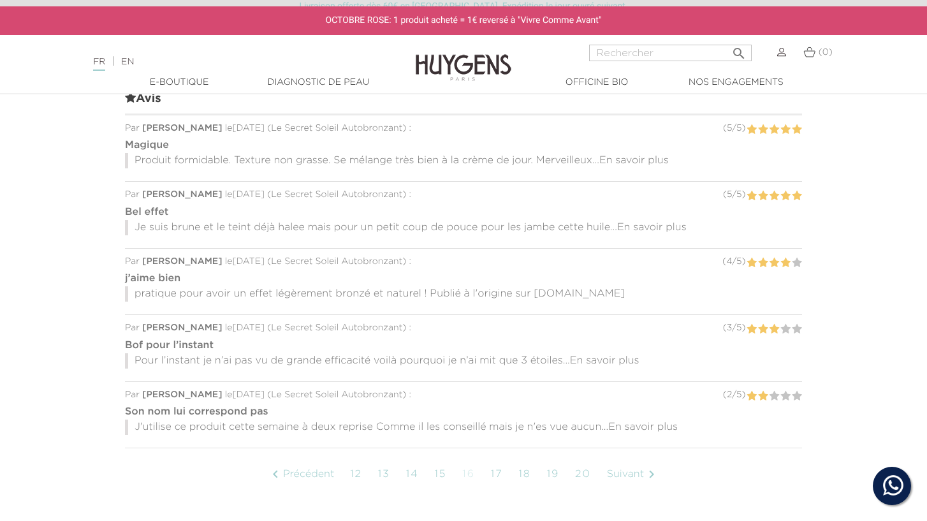
click at [648, 228] on span "En savoir plus" at bounding box center [652, 228] width 70 height 10
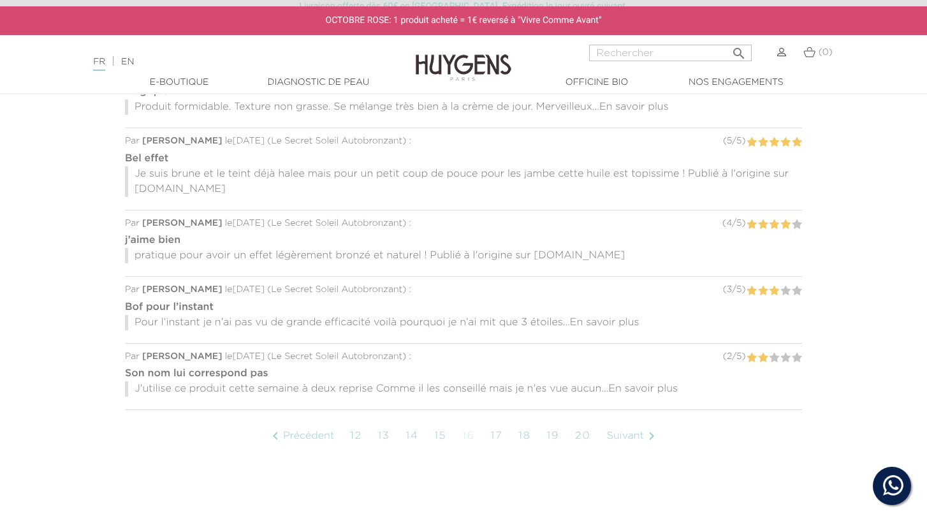
scroll to position [969, 0]
click at [623, 383] on span "En savoir plus" at bounding box center [643, 386] width 70 height 10
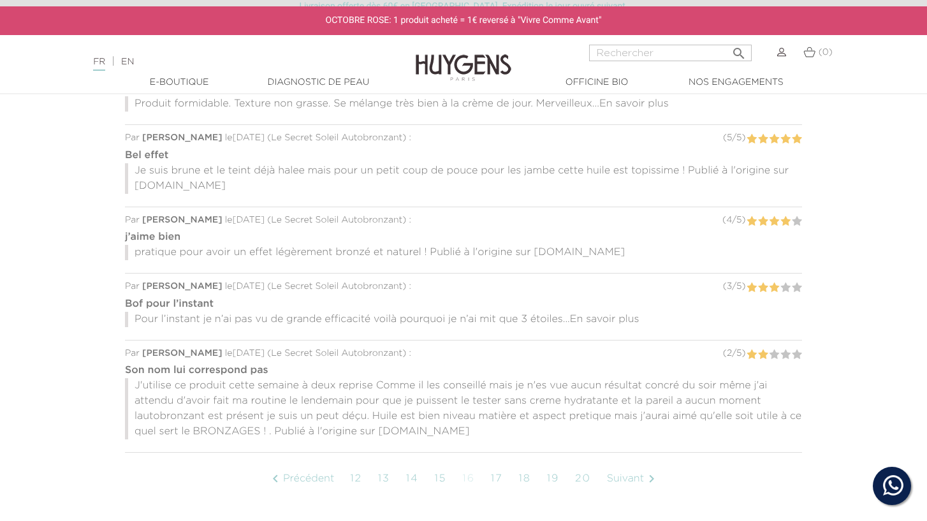
click at [628, 476] on link "Suivant " at bounding box center [633, 479] width 65 height 32
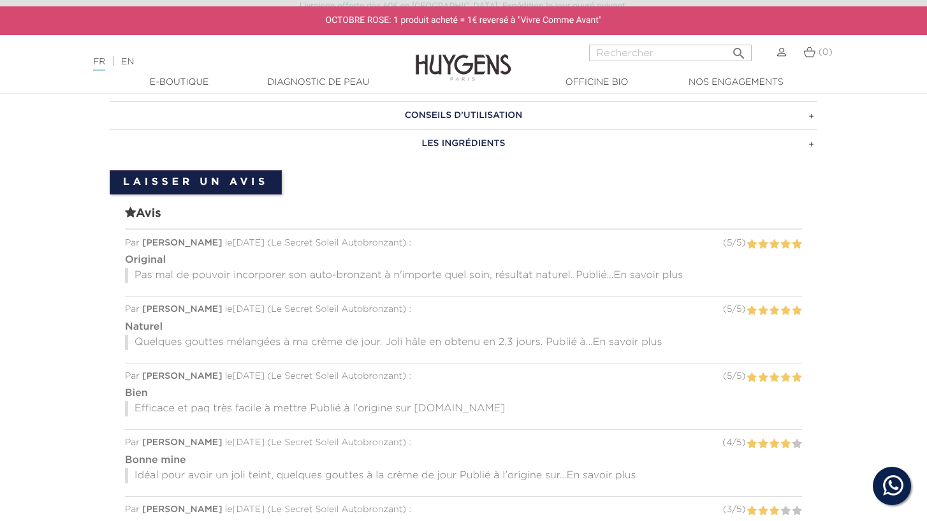
scroll to position [920, 0]
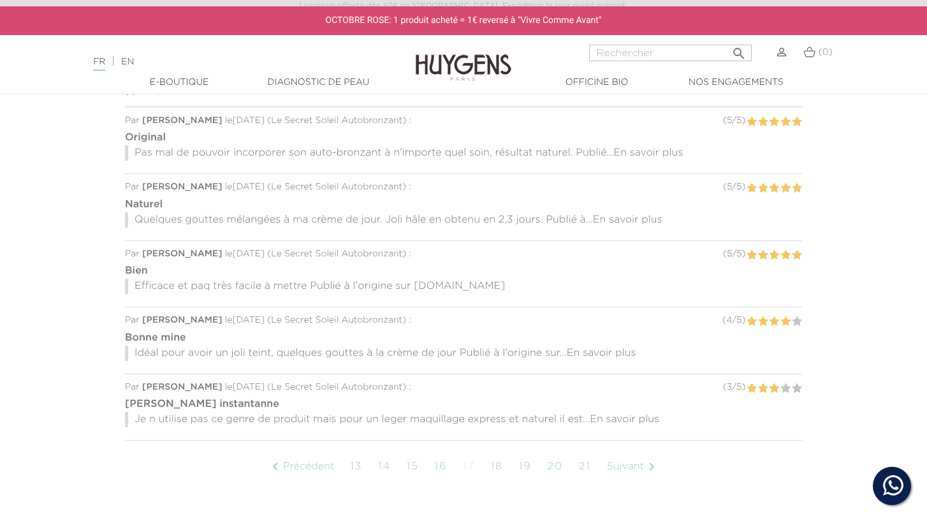
click at [625, 463] on link "Suivant " at bounding box center [633, 467] width 65 height 32
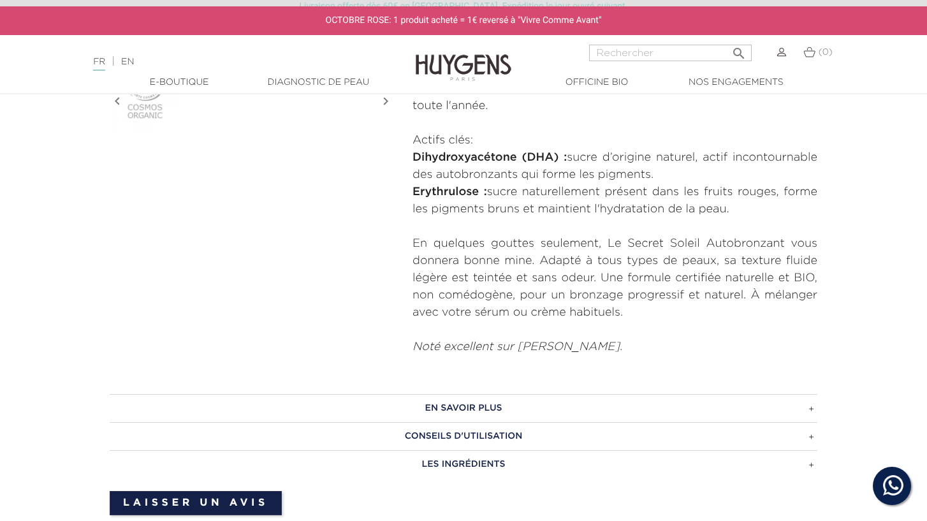
scroll to position [478, 0]
click at [495, 430] on h3 "CONSEILS D'UTILISATION" at bounding box center [464, 435] width 708 height 28
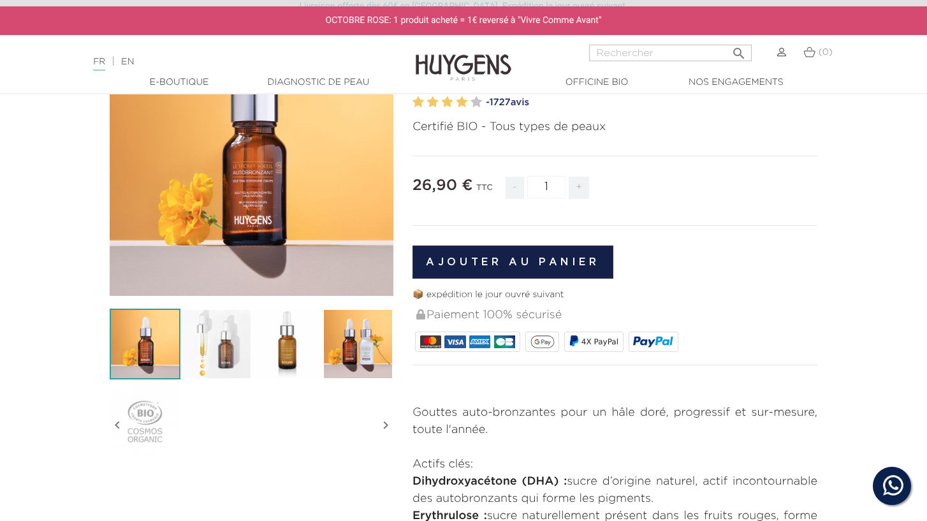
scroll to position [94, 0]
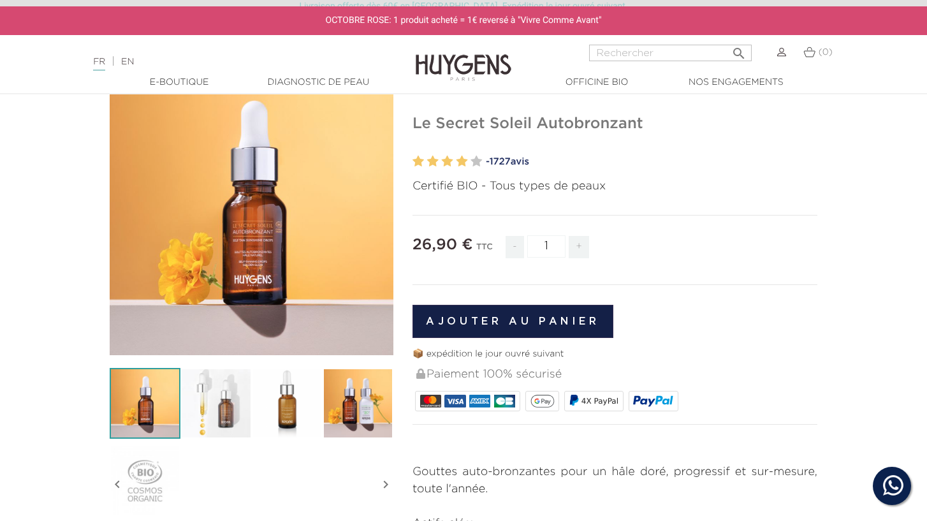
click at [362, 404] on img at bounding box center [358, 403] width 71 height 71
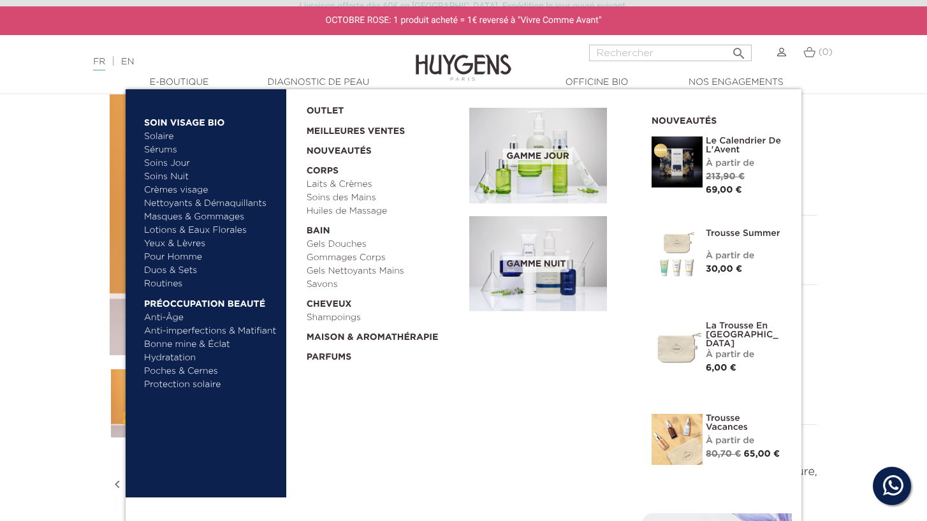
click at [168, 77] on link "  E-Boutique" at bounding box center [179, 82] width 128 height 13
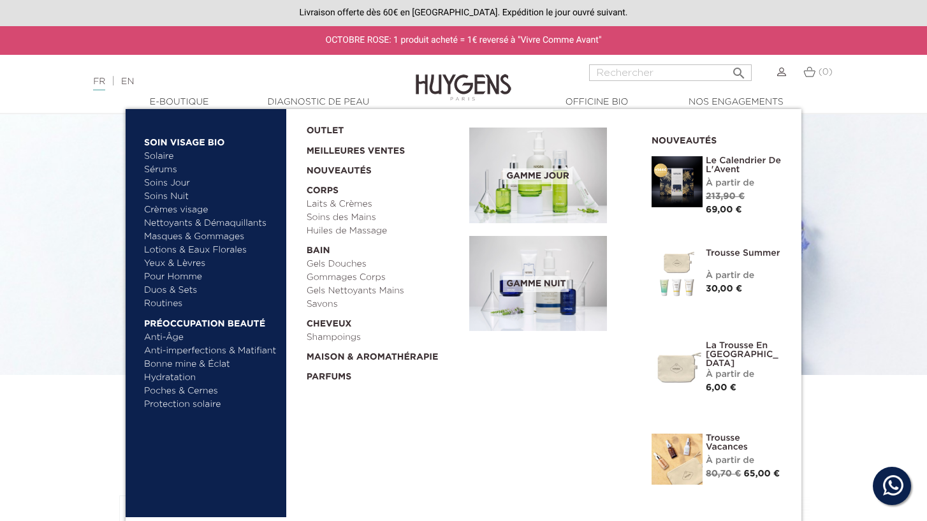
click at [173, 167] on link "Sérums" at bounding box center [210, 169] width 133 height 13
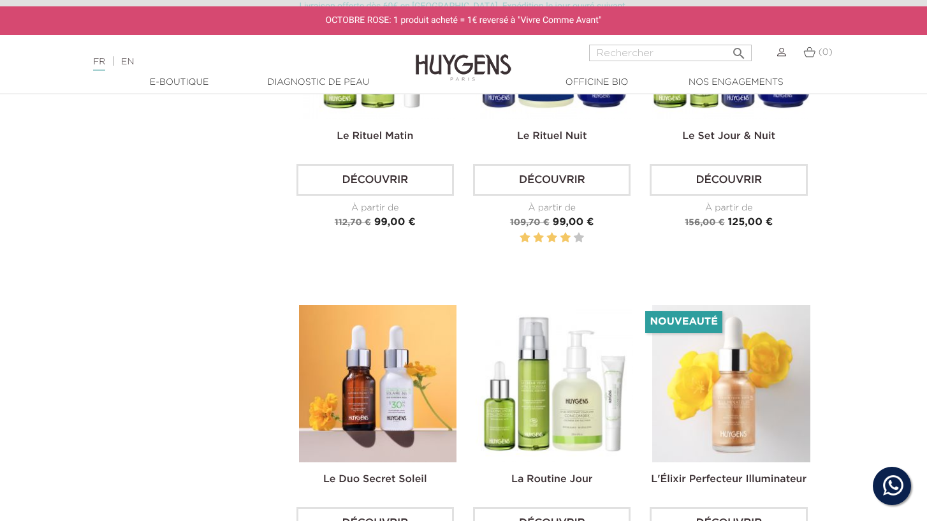
scroll to position [1941, 0]
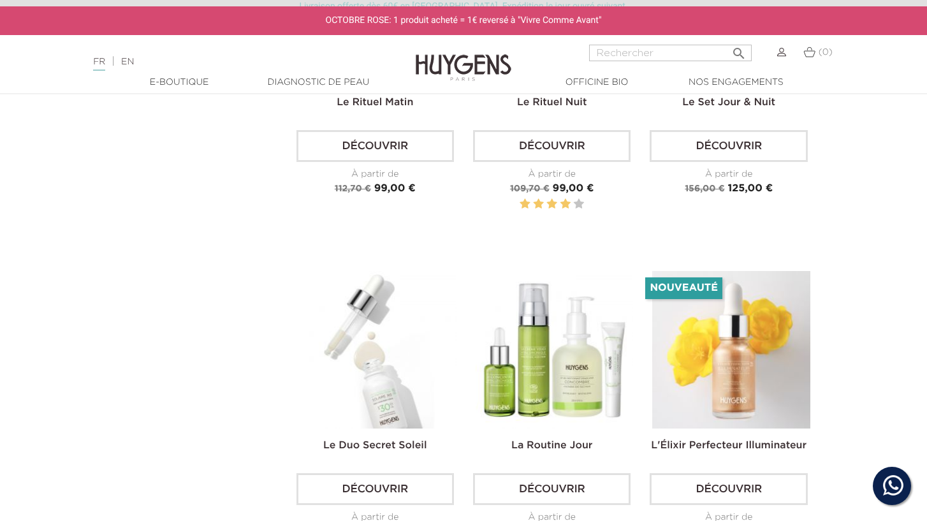
click at [372, 377] on img at bounding box center [378, 350] width 158 height 158
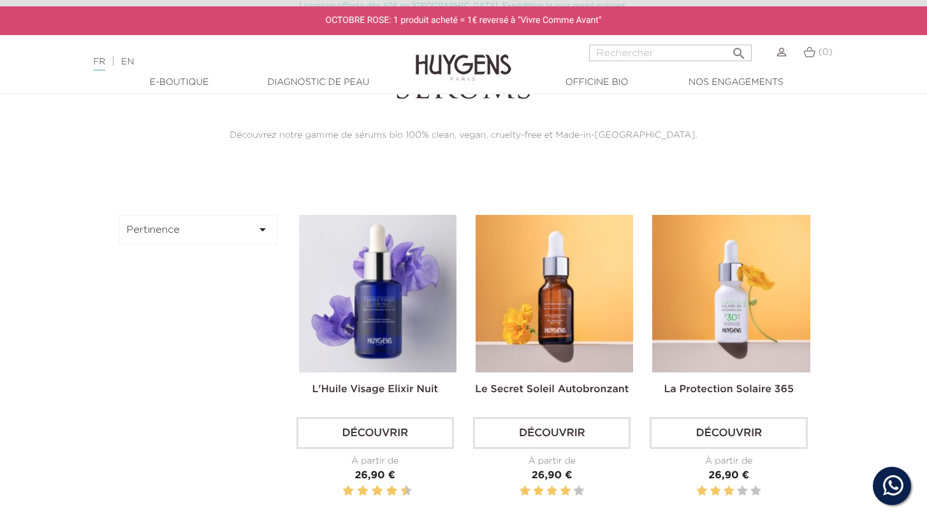
scroll to position [274, 0]
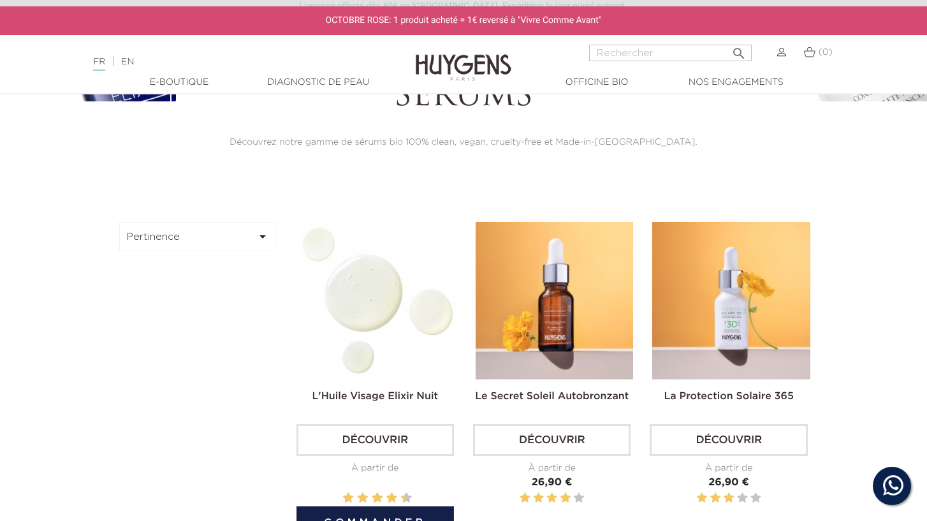
click at [369, 348] on img at bounding box center [378, 301] width 158 height 158
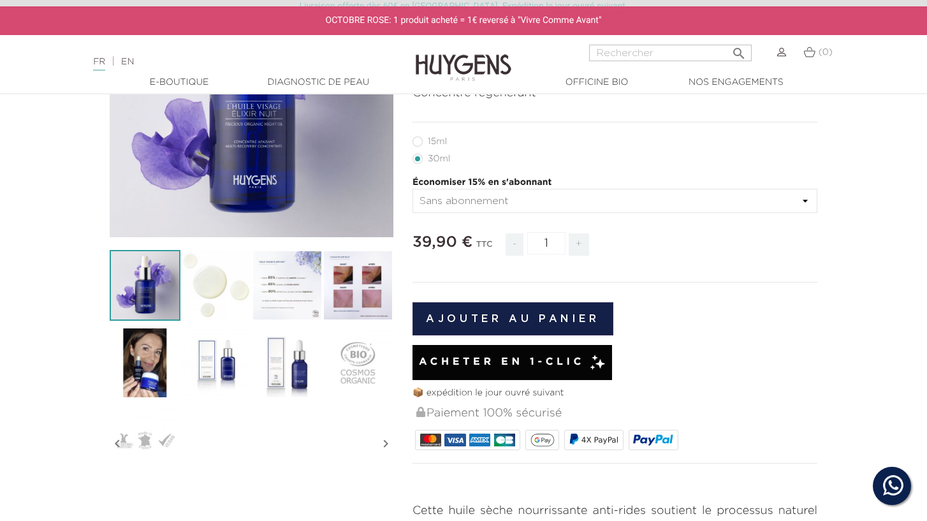
scroll to position [214, 0]
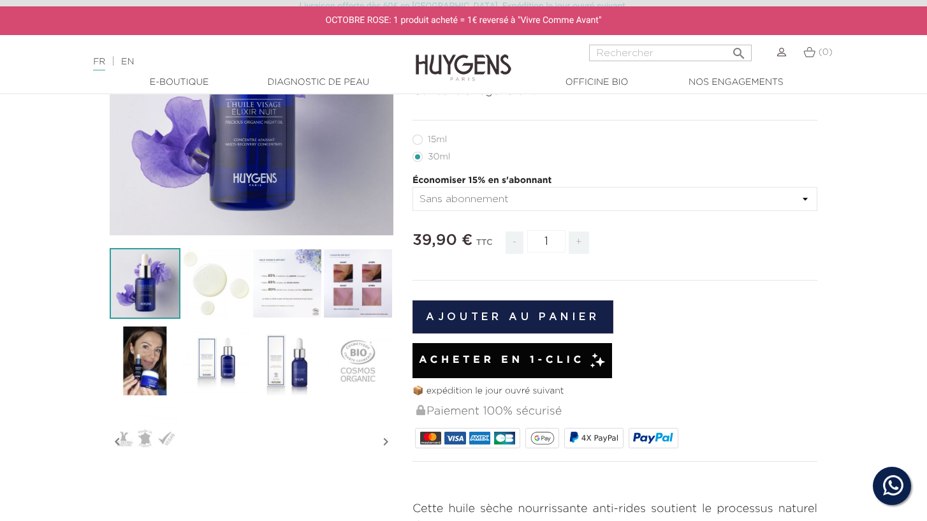
click at [277, 277] on img at bounding box center [287, 283] width 71 height 71
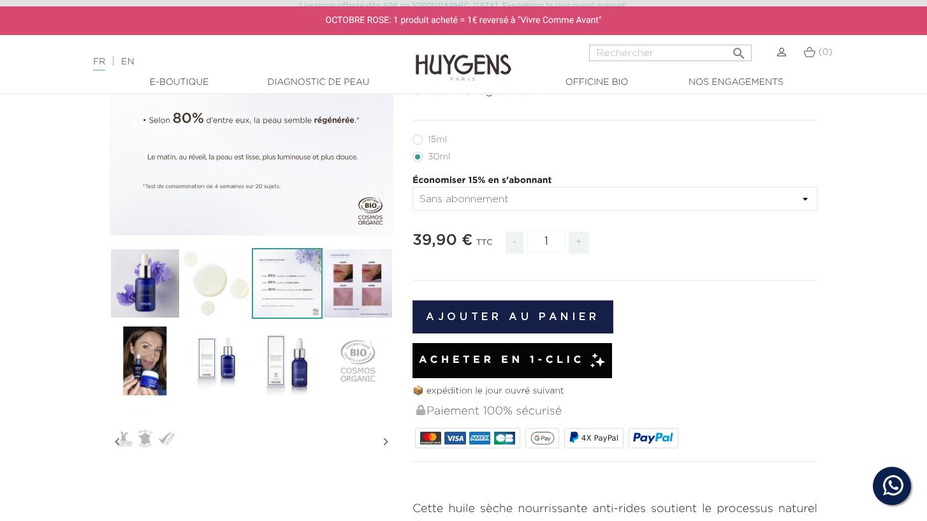
click at [282, 366] on img at bounding box center [287, 360] width 71 height 71
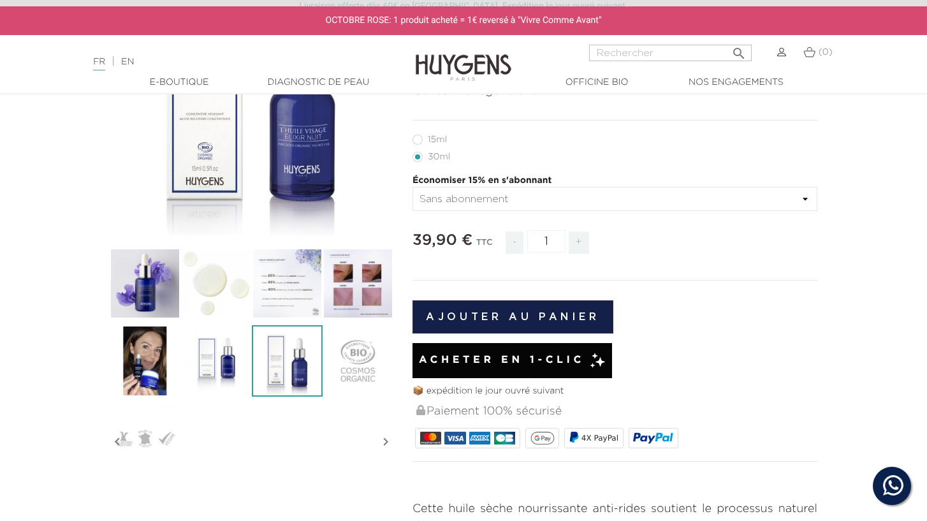
click at [217, 363] on img at bounding box center [215, 360] width 71 height 71
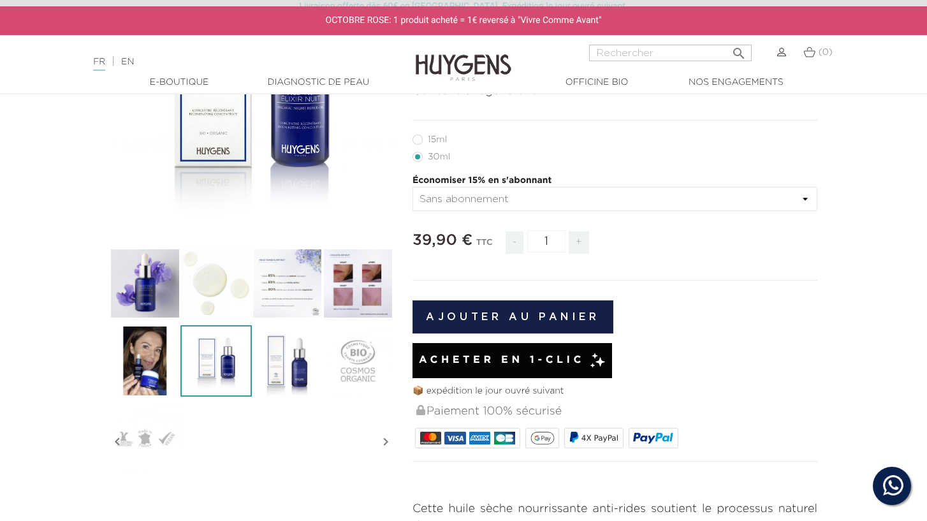
click at [348, 304] on img at bounding box center [358, 283] width 71 height 71
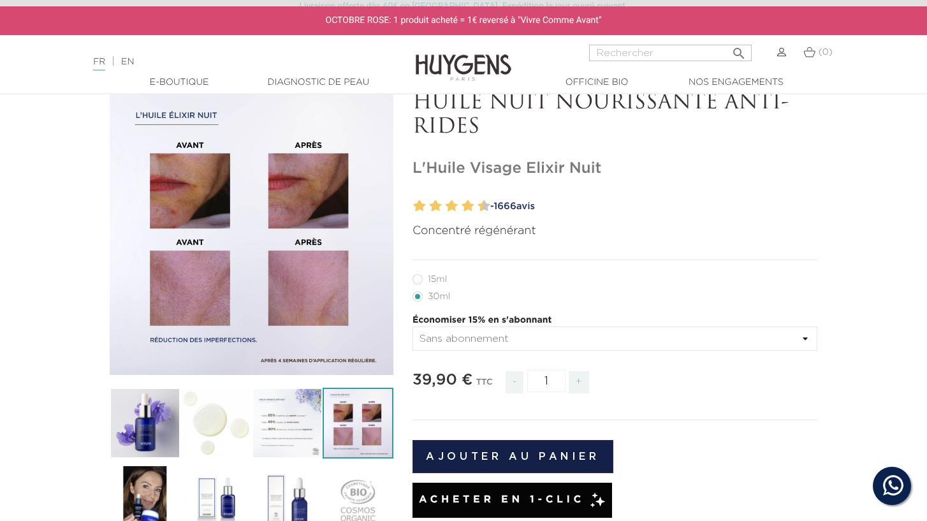
scroll to position [72, 0]
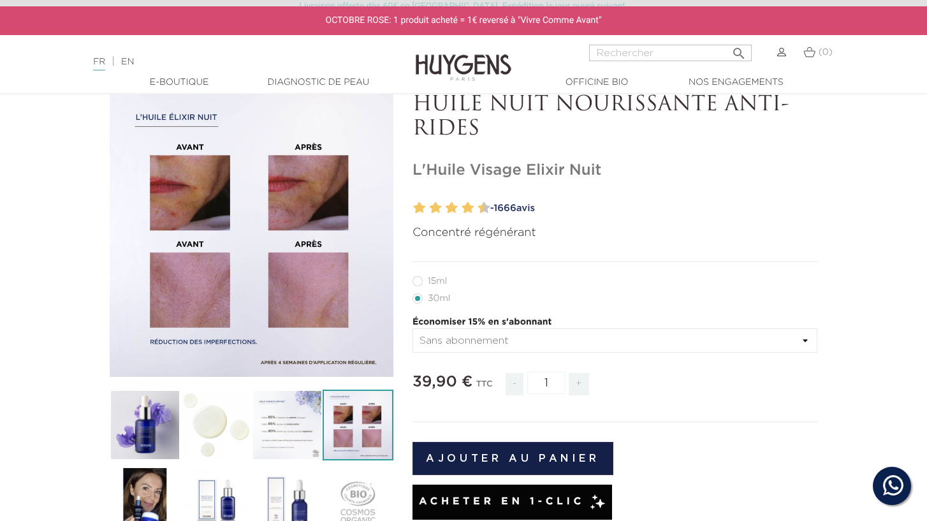
click at [516, 208] on span "1666" at bounding box center [505, 208] width 22 height 10
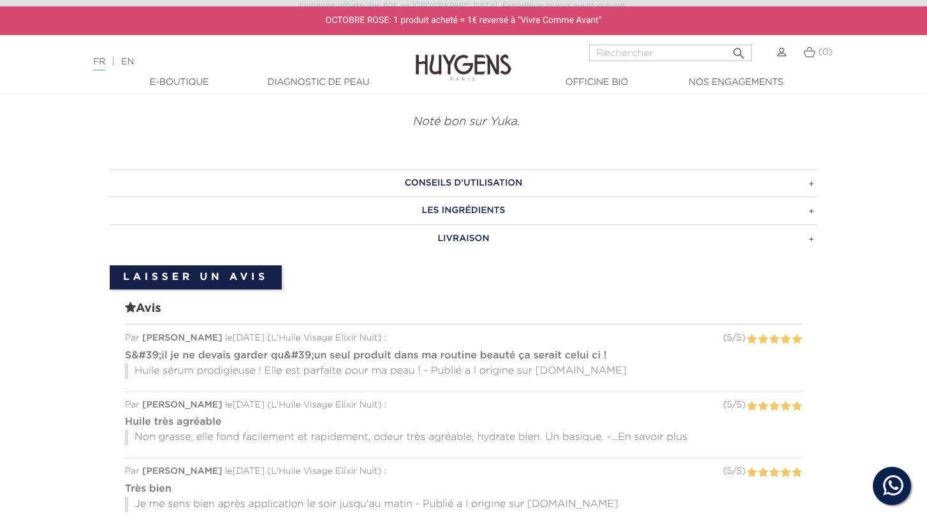
scroll to position [943, 0]
